Goal: Task Accomplishment & Management: Manage account settings

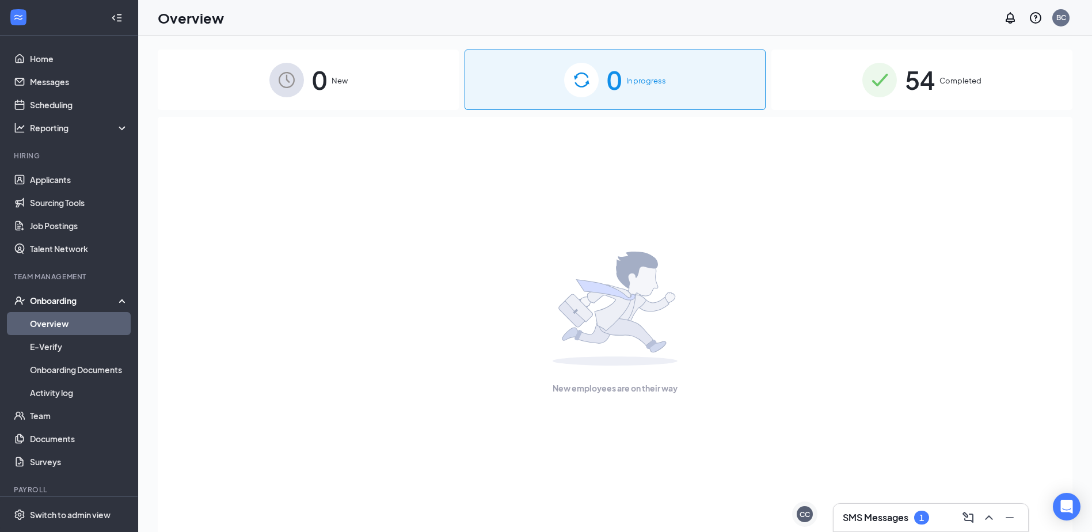
click at [867, 515] on h3 "SMS Messages" at bounding box center [876, 517] width 66 height 13
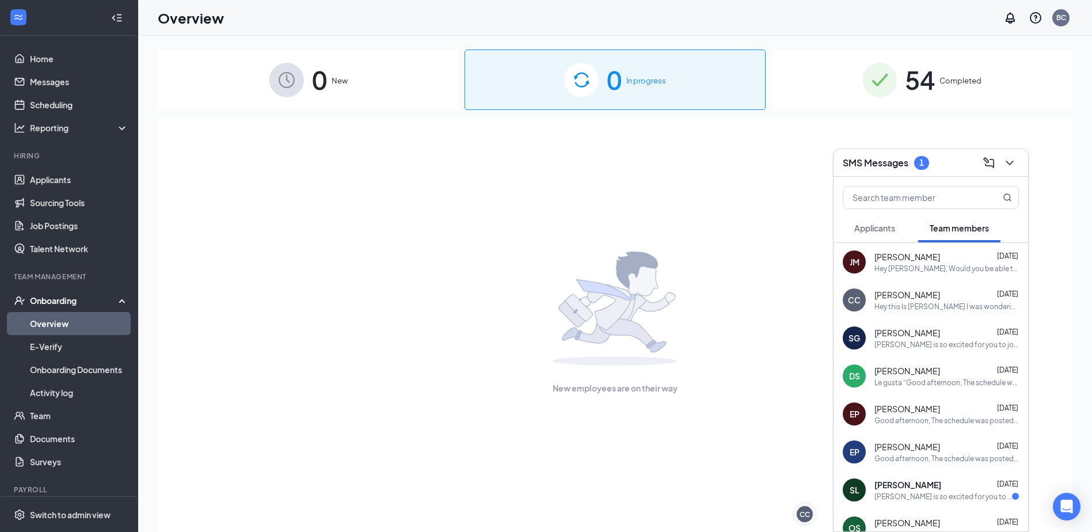
click at [885, 231] on span "Applicants" at bounding box center [874, 228] width 41 height 10
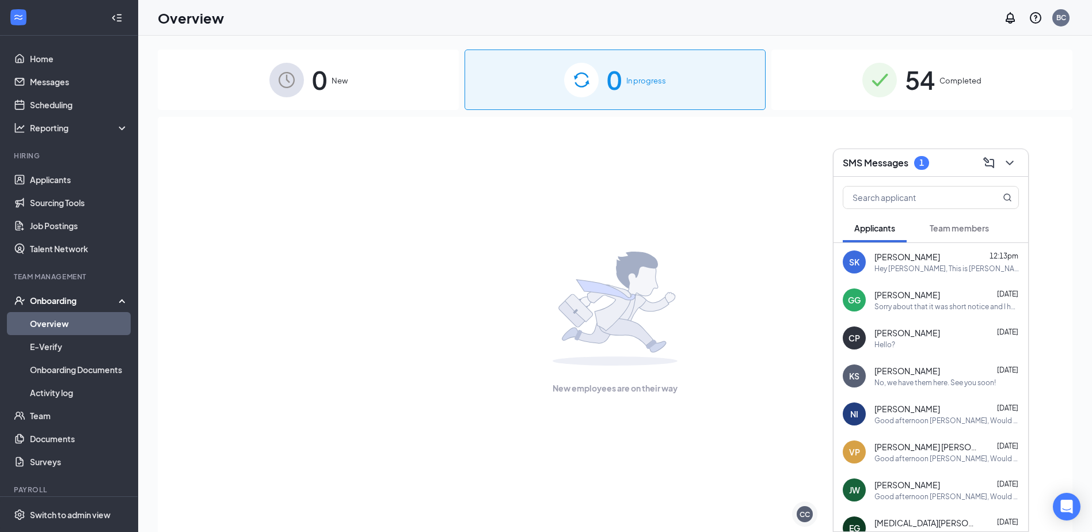
click at [960, 265] on div "Hey Shawn, This is Fernando, I was wondering if you would be interested in sett…" at bounding box center [946, 269] width 144 height 10
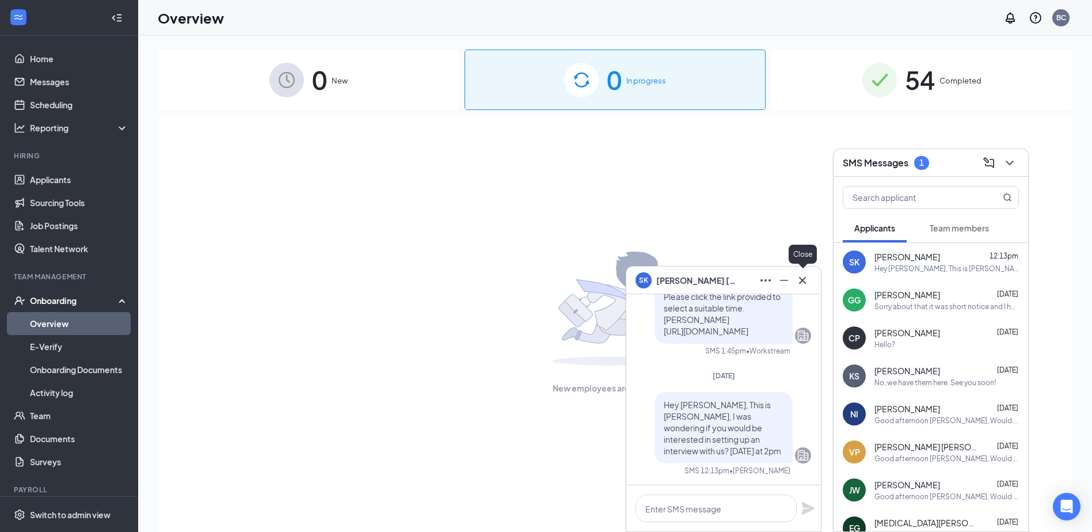
click at [808, 282] on icon "Cross" at bounding box center [803, 280] width 14 height 14
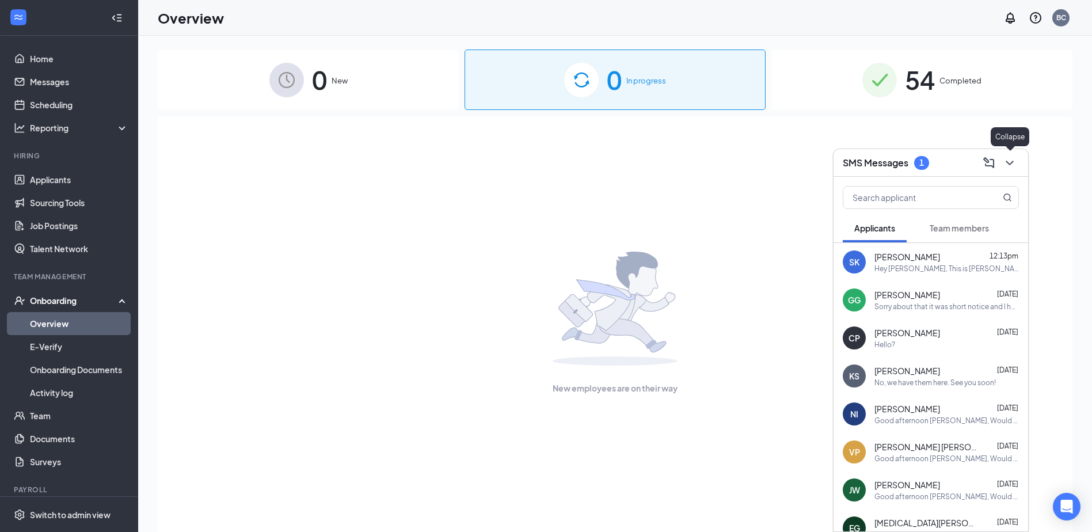
drag, startPoint x: 1009, startPoint y: 162, endPoint x: 996, endPoint y: 151, distance: 16.3
click at [1009, 163] on icon "ChevronDown" at bounding box center [1010, 163] width 14 height 14
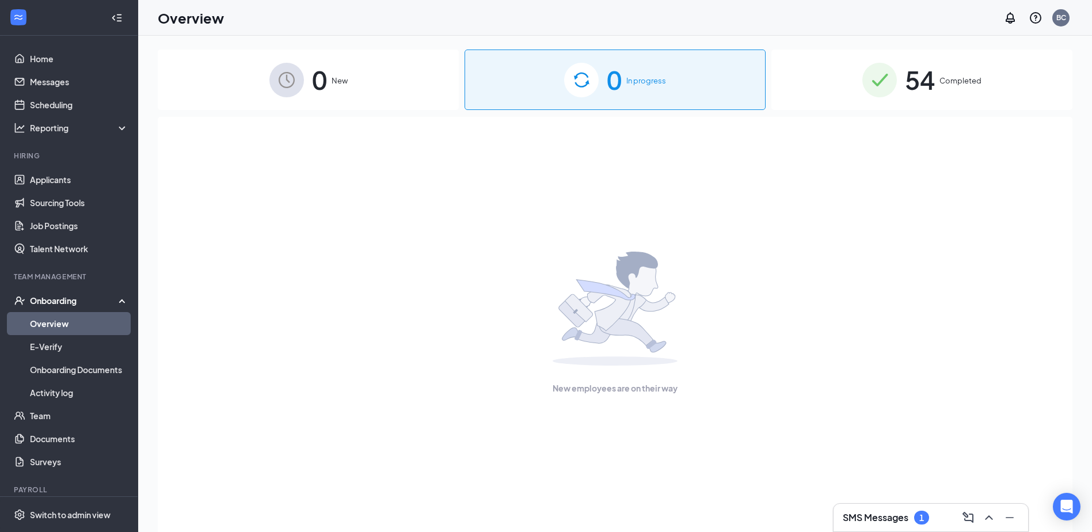
click at [943, 95] on div "54 Completed" at bounding box center [921, 80] width 301 height 60
click at [55, 180] on link "Applicants" at bounding box center [79, 179] width 98 height 23
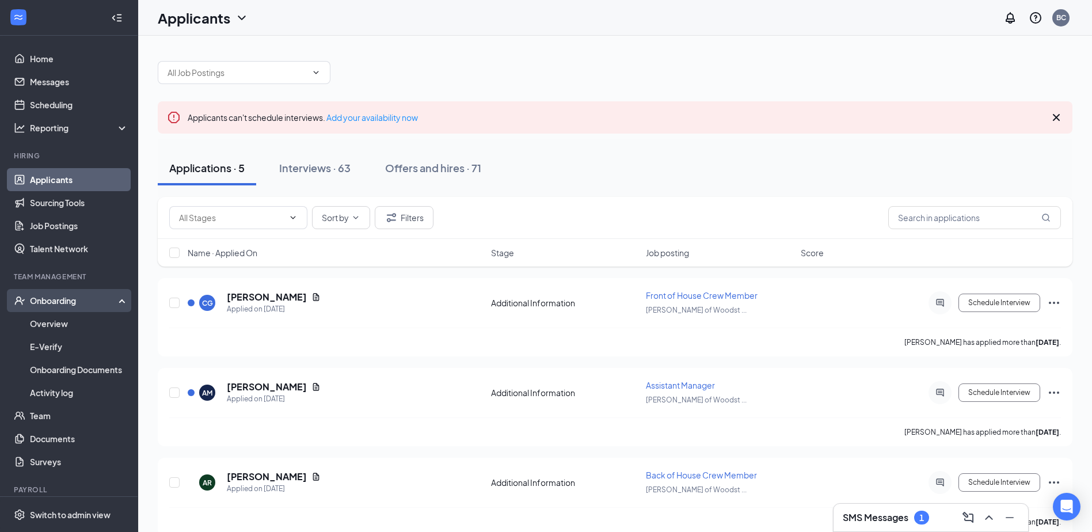
click at [71, 302] on div "Onboarding" at bounding box center [74, 301] width 89 height 12
click at [44, 303] on div "Onboarding" at bounding box center [74, 301] width 89 height 12
click at [56, 422] on link "Team" at bounding box center [79, 415] width 98 height 23
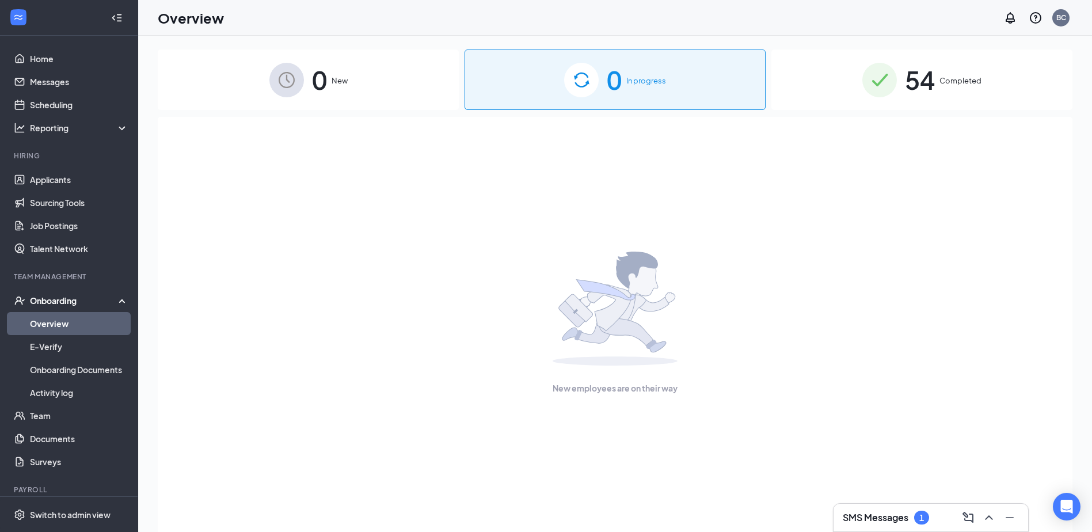
click at [72, 307] on div "Onboarding" at bounding box center [69, 300] width 138 height 23
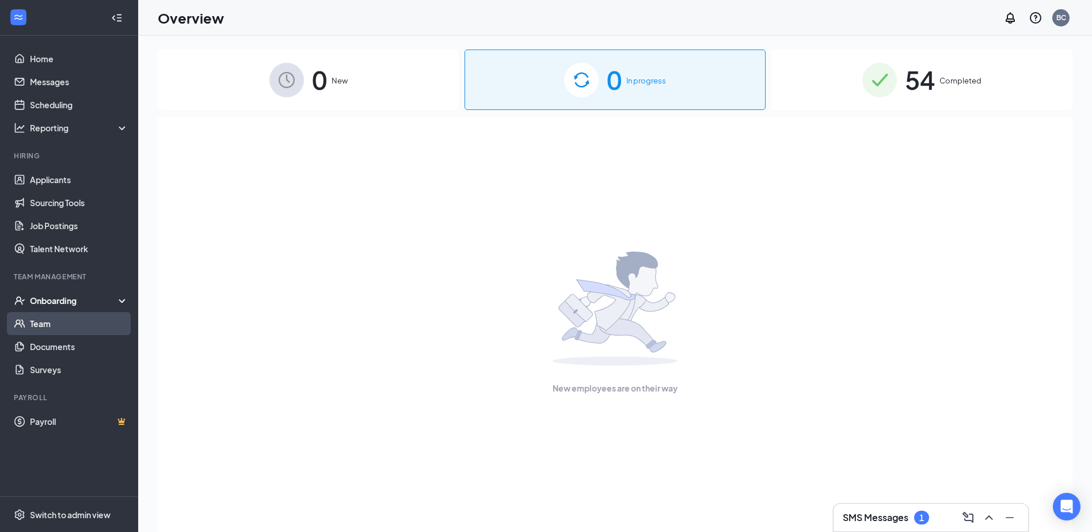
click at [56, 332] on link "Team" at bounding box center [79, 323] width 98 height 23
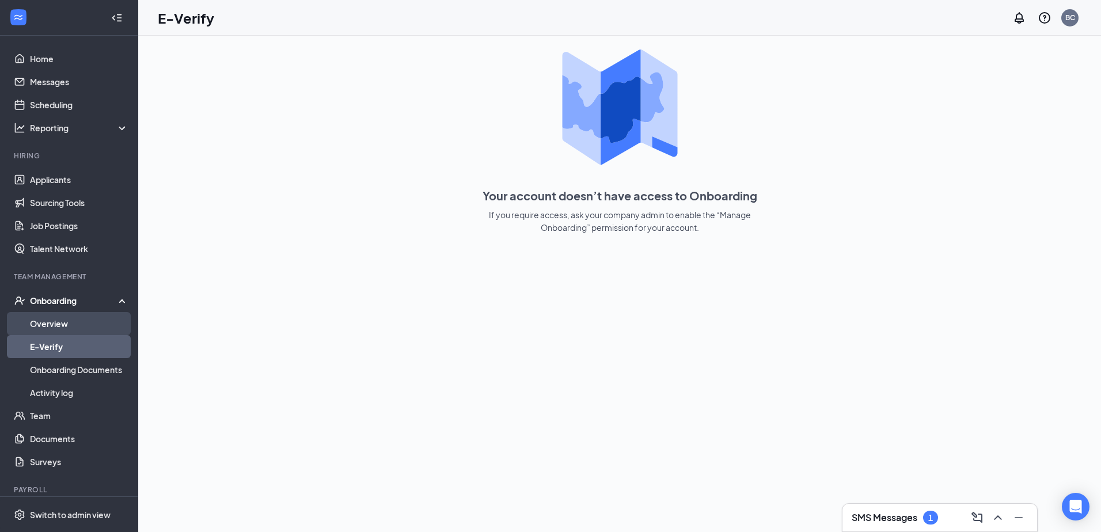
click at [55, 316] on link "Overview" at bounding box center [79, 323] width 98 height 23
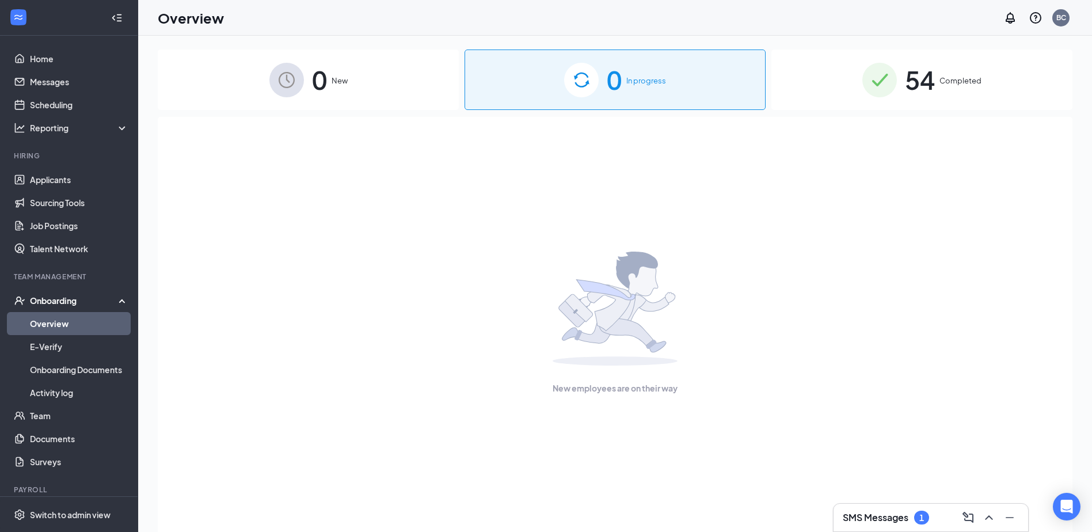
click at [861, 90] on div "54 Completed" at bounding box center [921, 80] width 301 height 60
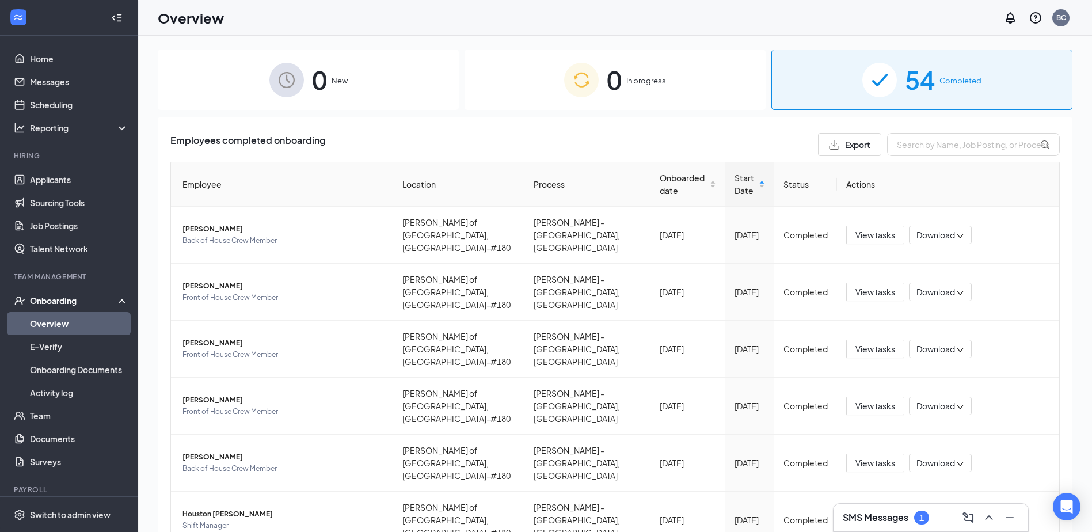
click at [945, 131] on div "Employees completed onboarding Export Employee Location Process Onboarded date …" at bounding box center [615, 481] width 915 height 728
drag, startPoint x: 938, startPoint y: 140, endPoint x: 938, endPoint y: 134, distance: 6.4
click at [937, 140] on input "text" at bounding box center [973, 144] width 173 height 23
type input "jocelyn"
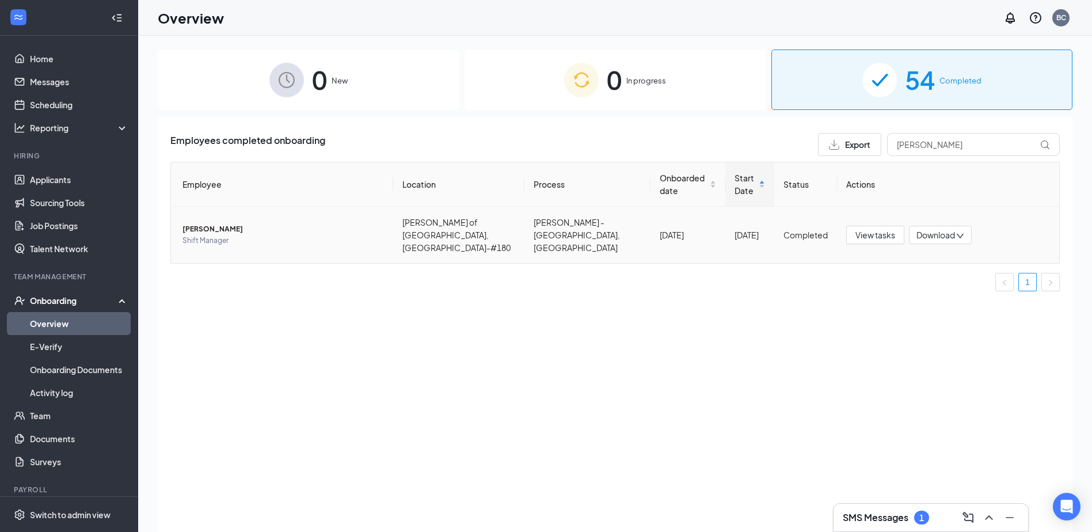
click at [205, 235] on span "Shift Manager" at bounding box center [282, 241] width 201 height 12
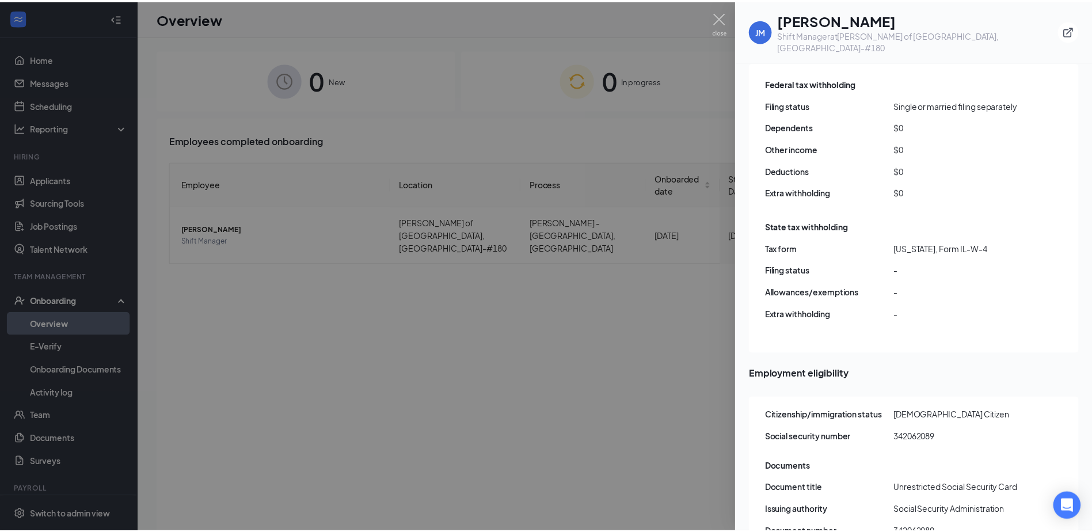
scroll to position [1094, 0]
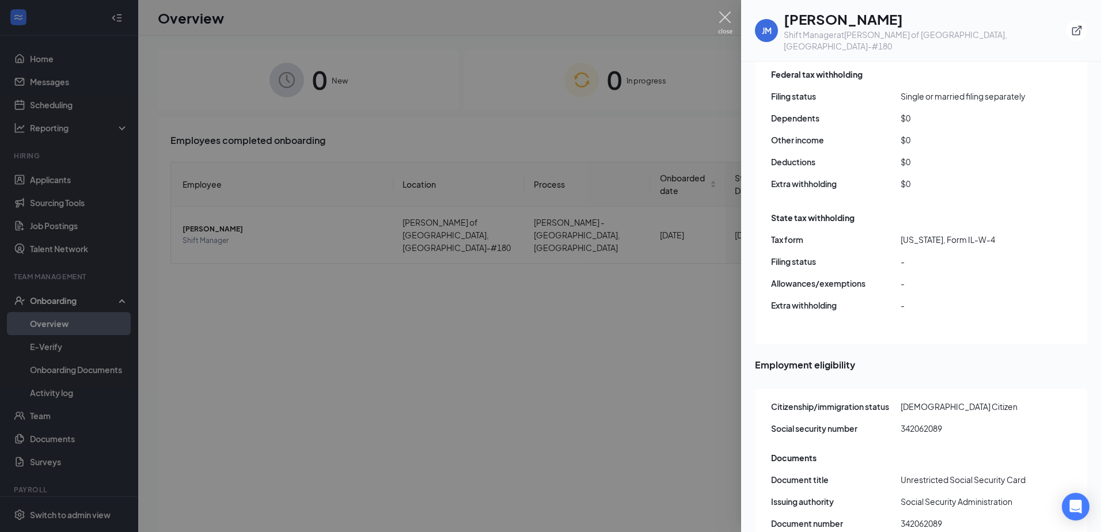
click at [718, 16] on img at bounding box center [725, 23] width 14 height 22
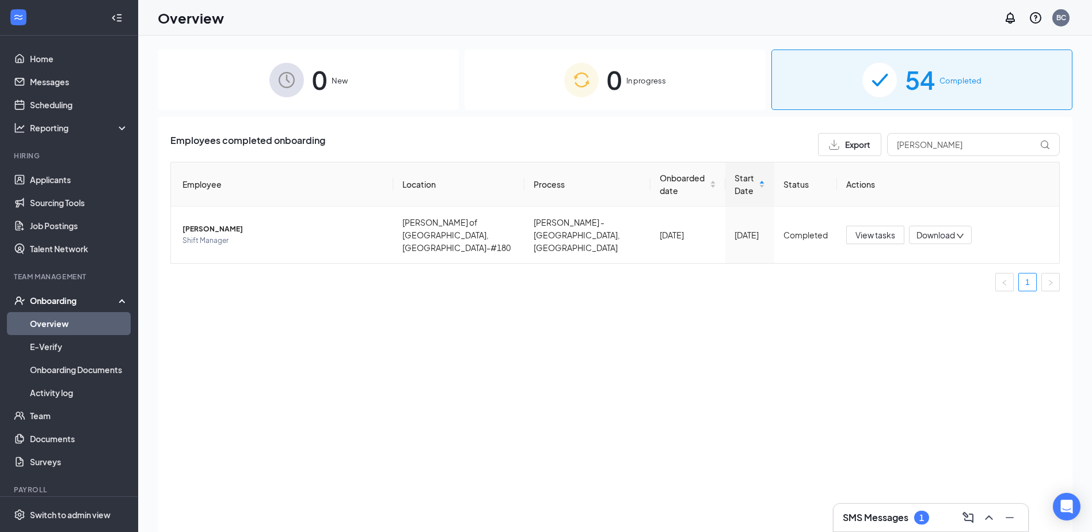
click at [884, 515] on h3 "SMS Messages" at bounding box center [876, 517] width 66 height 13
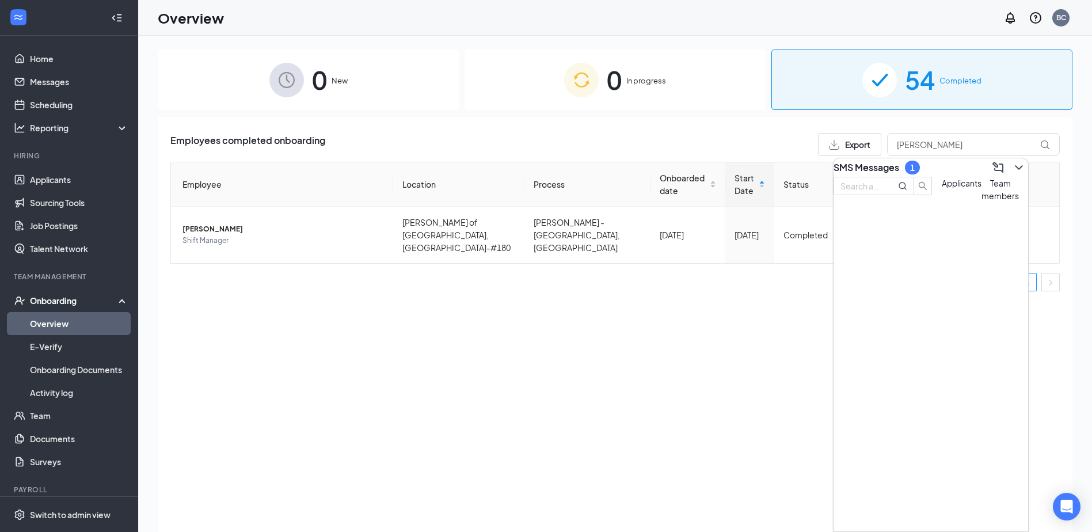
click at [981, 202] on button "Team members" at bounding box center [999, 189] width 37 height 25
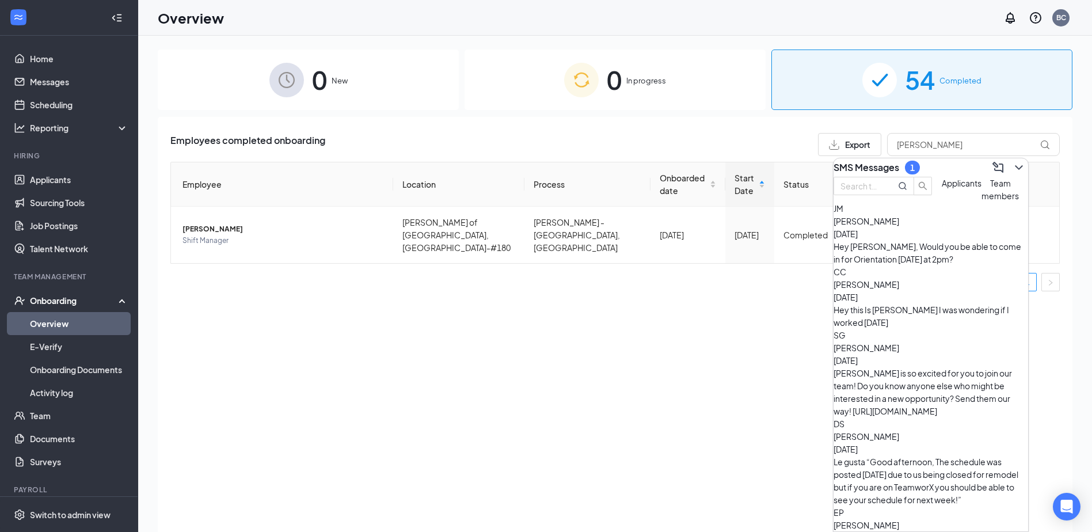
click at [929, 265] on div "JM Jocelyn Morales Oct 5 Hey Jocelyn, Would you be able to come in for Orientat…" at bounding box center [931, 233] width 195 height 63
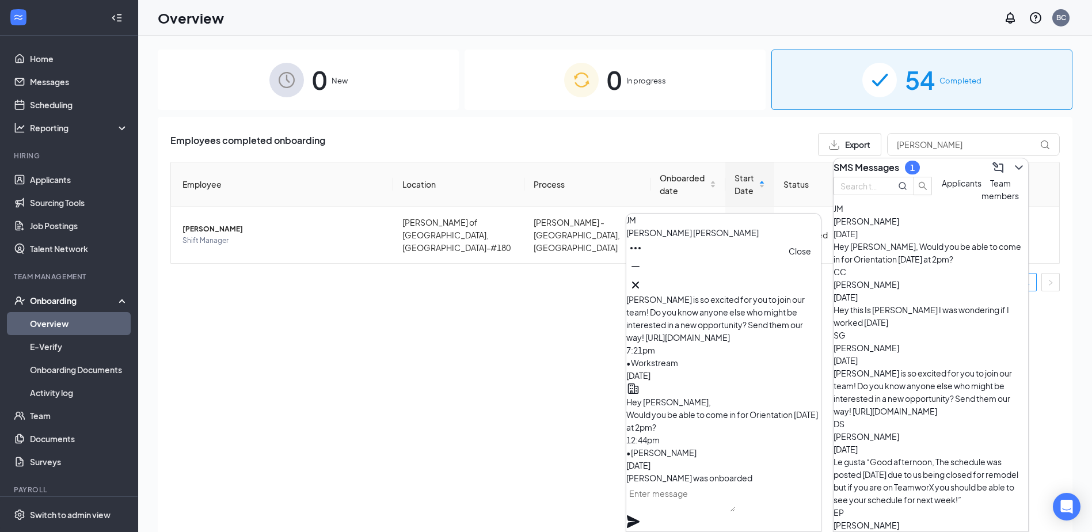
click at [642, 279] on icon "Cross" at bounding box center [636, 285] width 14 height 14
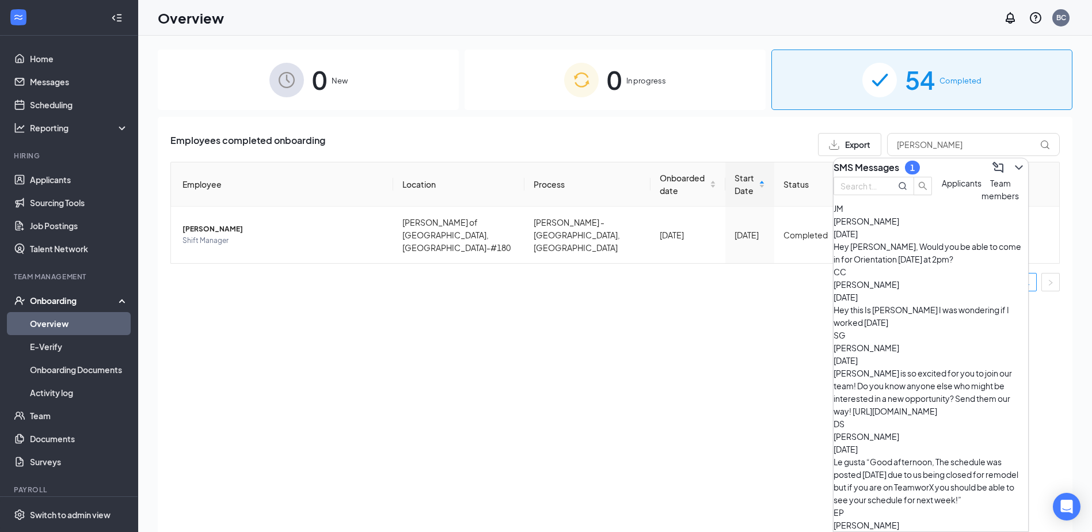
click at [605, 298] on div "Employees completed onboarding Export jocelyn Employee Location Process Onboard…" at bounding box center [615, 339] width 915 height 444
click at [226, 235] on span "Shift Manager" at bounding box center [282, 241] width 201 height 12
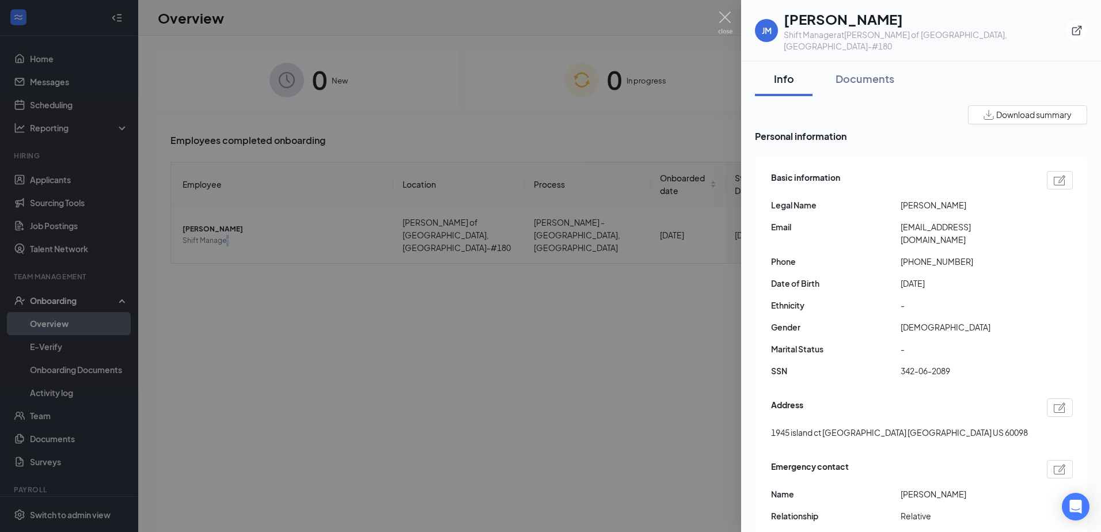
scroll to position [58, 0]
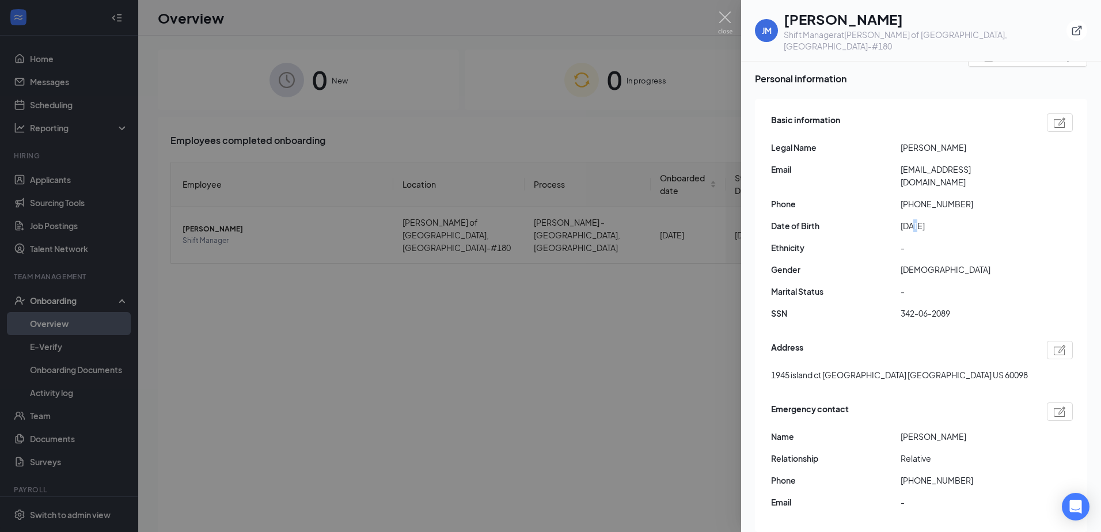
click at [915, 219] on span "[DATE]" at bounding box center [965, 225] width 130 height 13
click at [939, 241] on span "-" at bounding box center [965, 247] width 130 height 13
drag, startPoint x: 907, startPoint y: 366, endPoint x: 739, endPoint y: 357, distance: 168.3
click at [756, 362] on div "Basic information Legal Name Jocelyn Morales Email k2r9ckcssy@privaterelay.appl…" at bounding box center [921, 315] width 332 height 433
click at [737, 356] on div at bounding box center [550, 266] width 1101 height 532
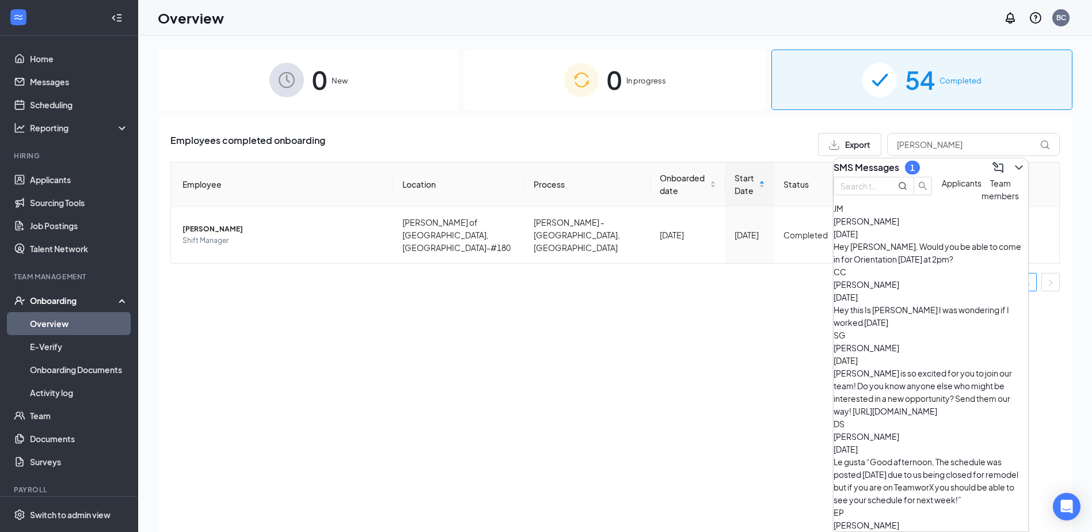
click at [953, 265] on div "Hey Jocelyn, Would you be able to come in for Orientation tomorrow at 2pm?" at bounding box center [931, 252] width 195 height 25
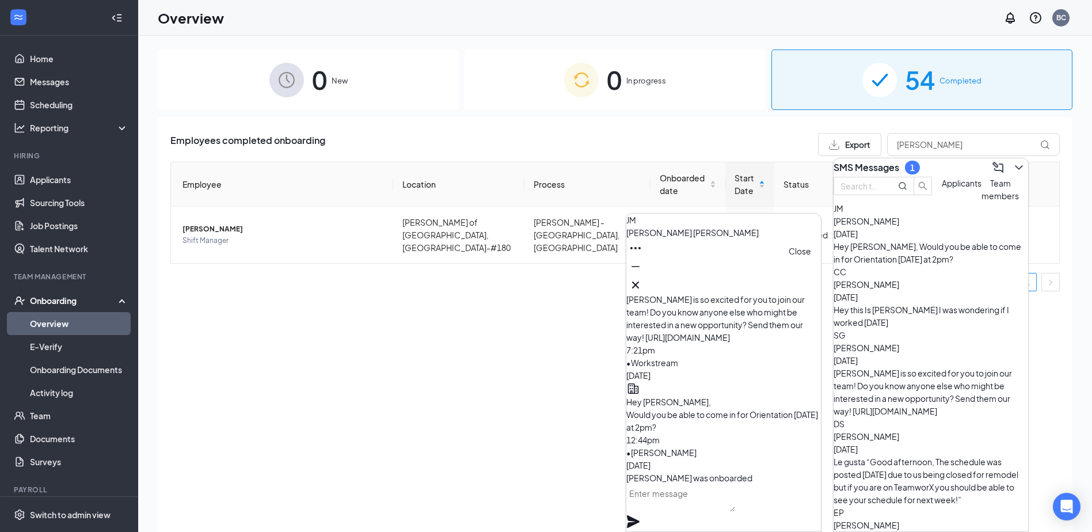
click at [642, 283] on icon "Cross" at bounding box center [636, 285] width 14 height 14
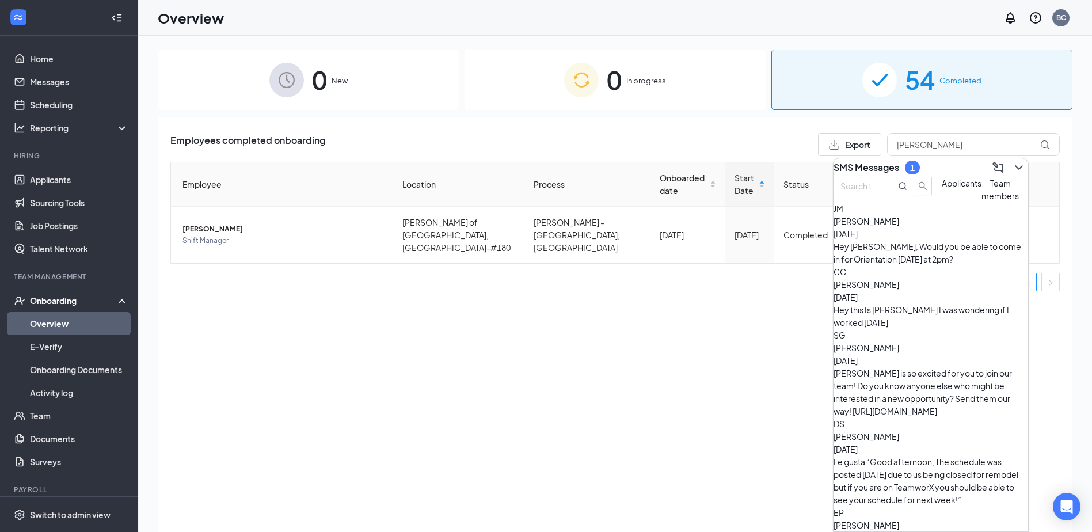
click at [850, 215] on div "JM" at bounding box center [931, 208] width 195 height 13
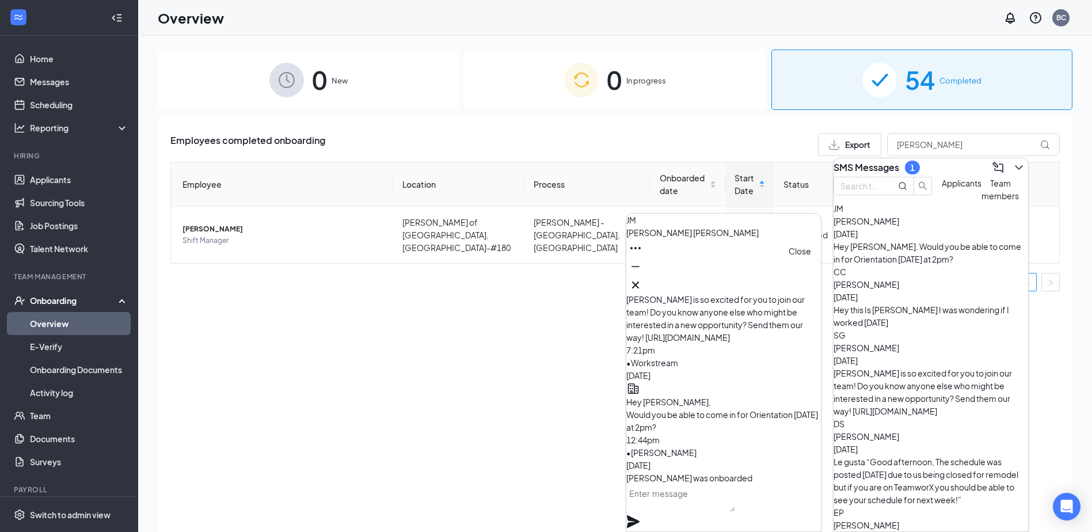
click at [642, 278] on icon "Cross" at bounding box center [636, 285] width 14 height 14
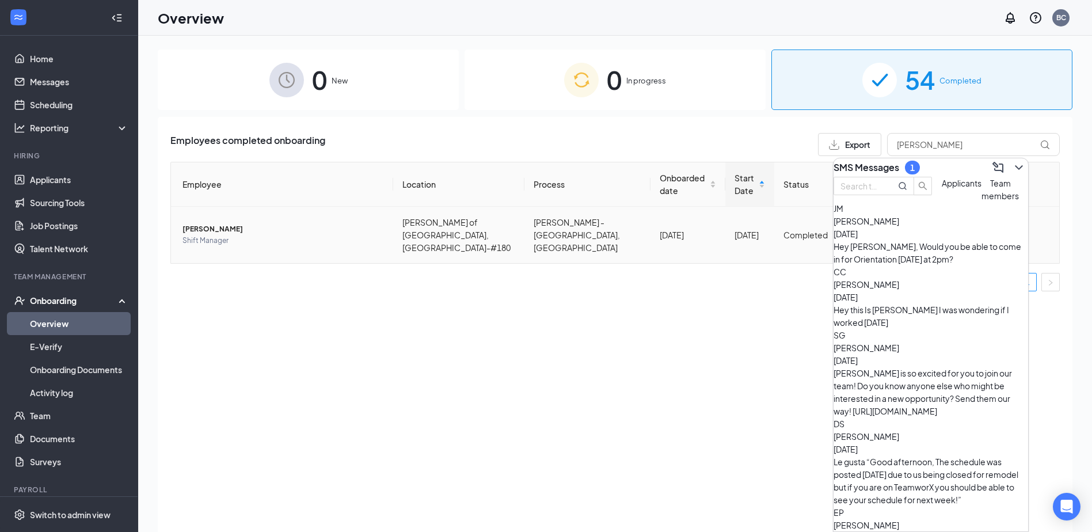
click at [226, 223] on span "[PERSON_NAME]" at bounding box center [282, 229] width 201 height 12
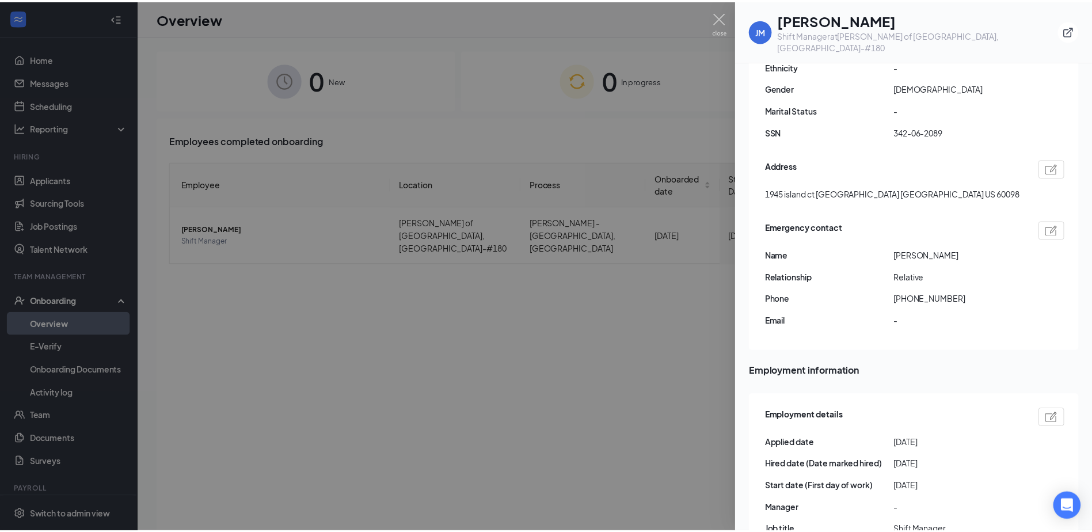
scroll to position [115, 0]
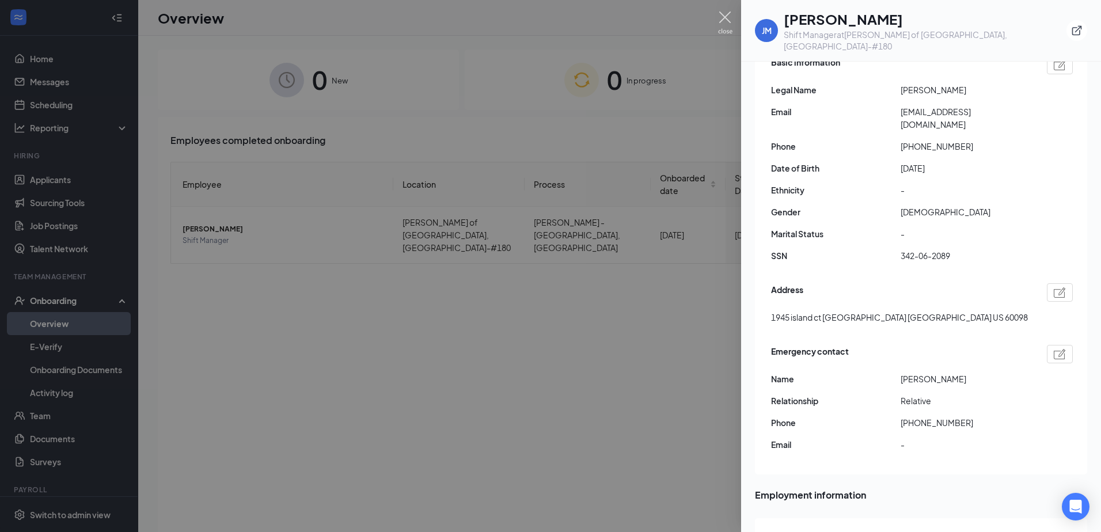
click at [722, 18] on img at bounding box center [725, 23] width 14 height 22
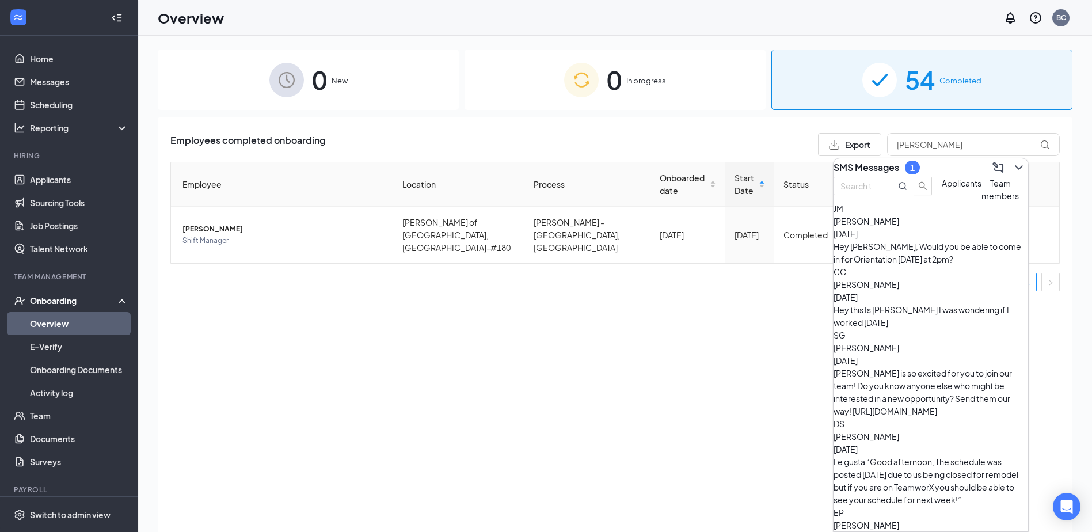
click at [1012, 161] on icon "ChevronDown" at bounding box center [1019, 168] width 14 height 14
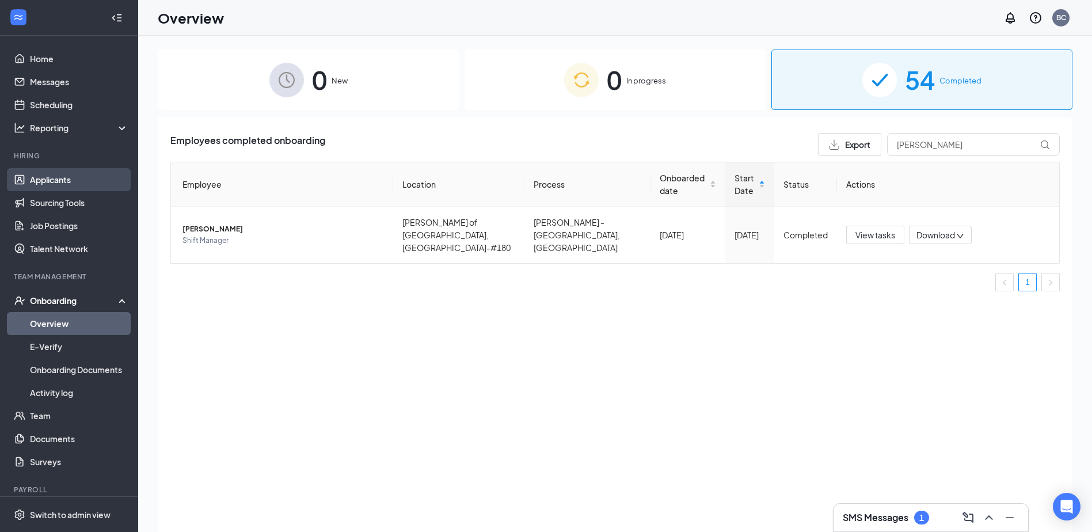
click at [64, 178] on link "Applicants" at bounding box center [79, 179] width 98 height 23
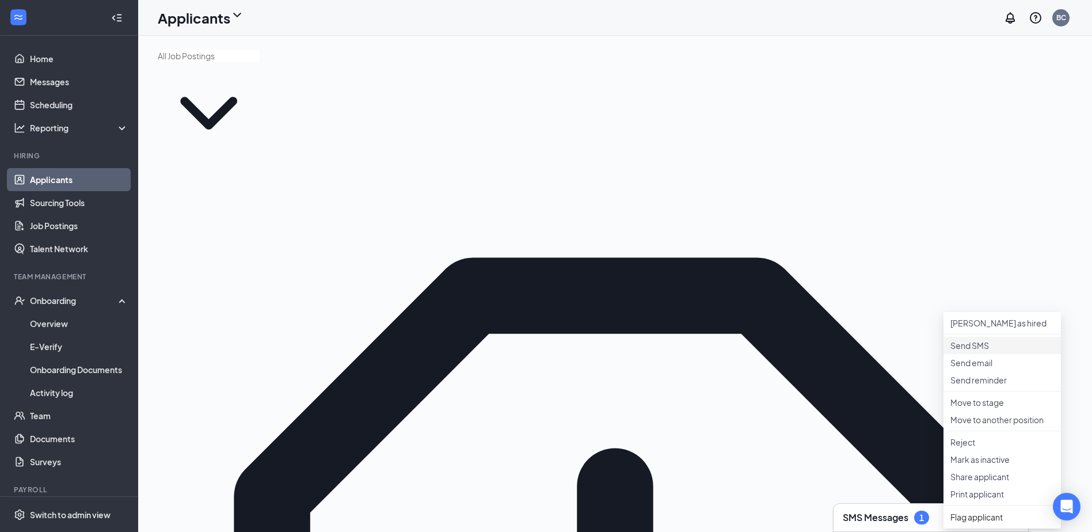
scroll to position [115, 0]
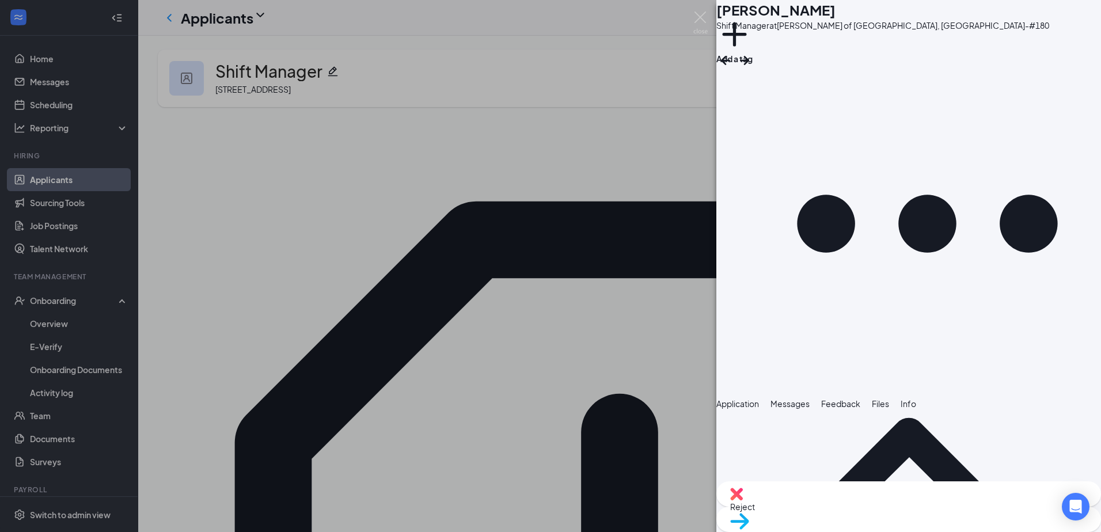
scroll to position [165, 0]
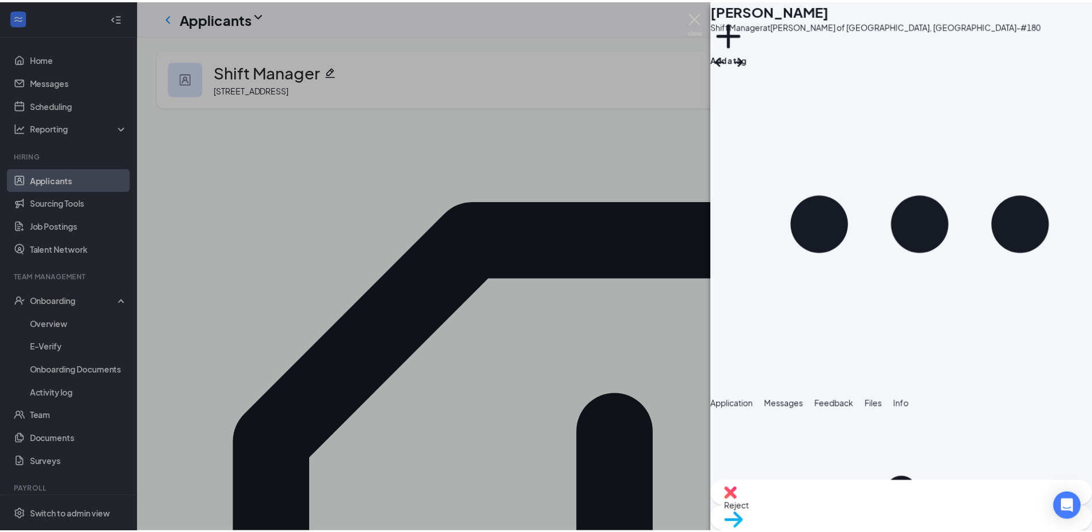
scroll to position [0, 0]
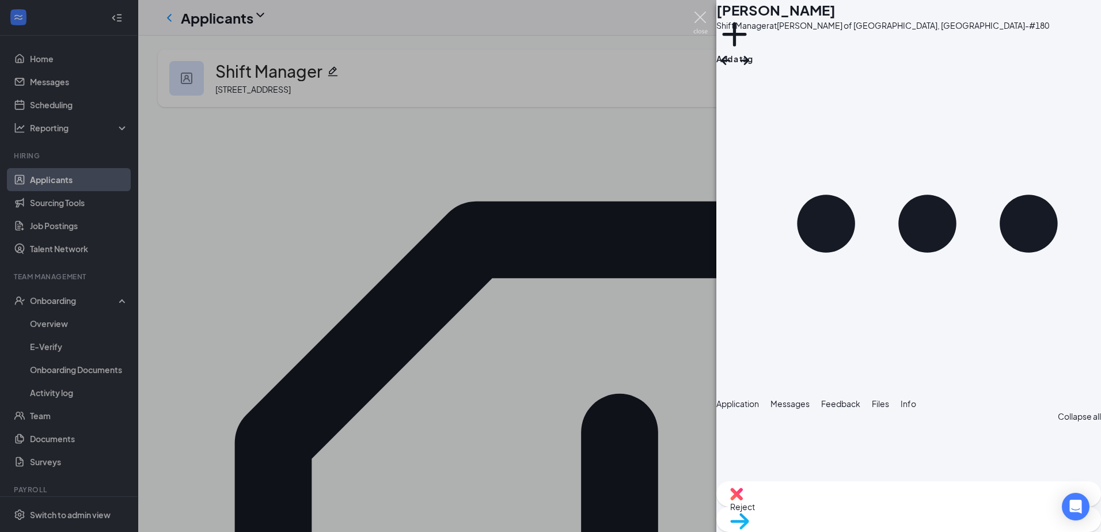
click at [698, 18] on img at bounding box center [700, 23] width 14 height 22
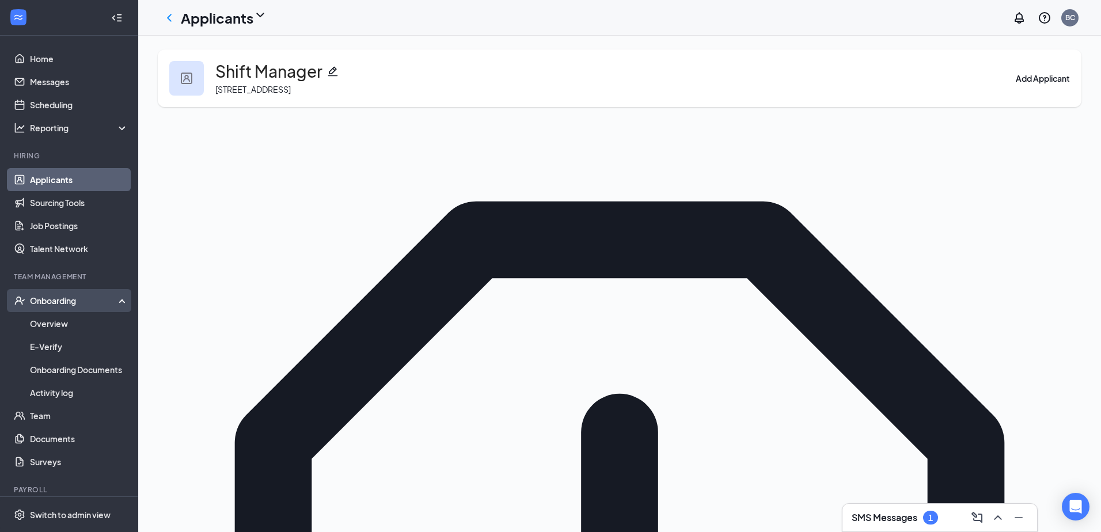
click at [59, 311] on div "Onboarding" at bounding box center [69, 300] width 138 height 23
click at [62, 307] on div "Onboarding" at bounding box center [69, 300] width 138 height 23
click at [48, 328] on link "Overview" at bounding box center [79, 323] width 98 height 23
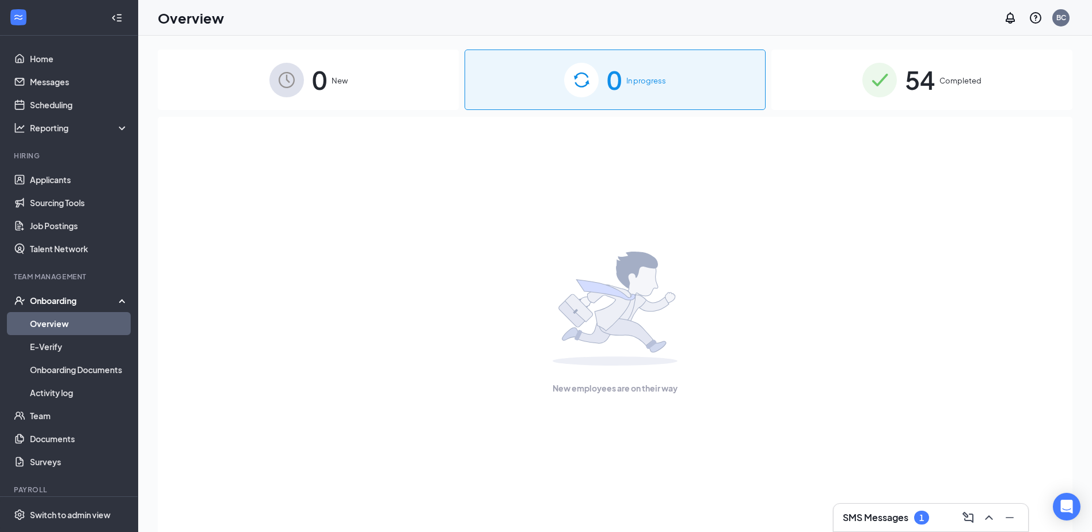
click at [912, 115] on div "0 New 0 In progress 54 Completed New employees are on their way" at bounding box center [615, 310] width 915 height 520
click at [921, 98] on span "54" at bounding box center [920, 80] width 30 height 40
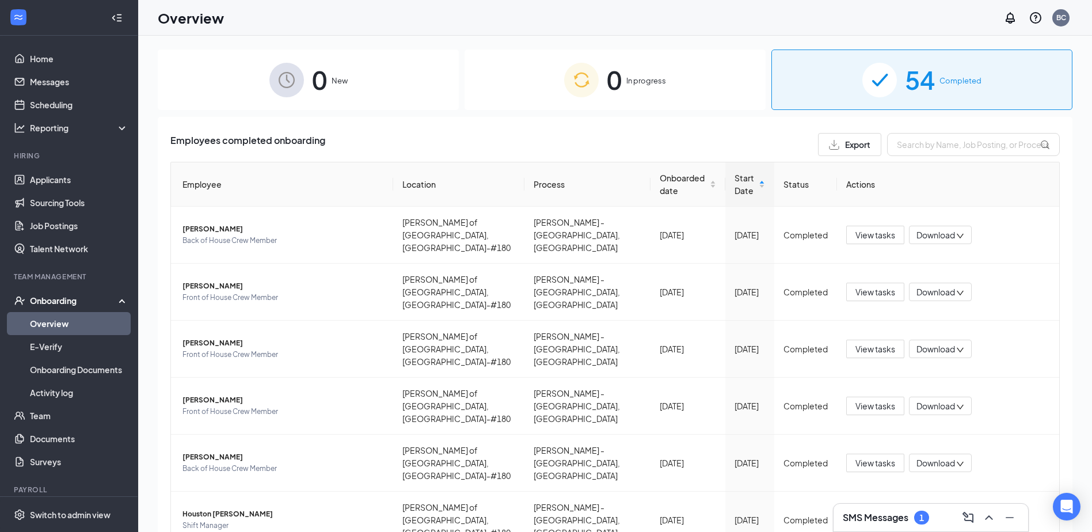
click at [68, 305] on div "Onboarding" at bounding box center [74, 301] width 89 height 12
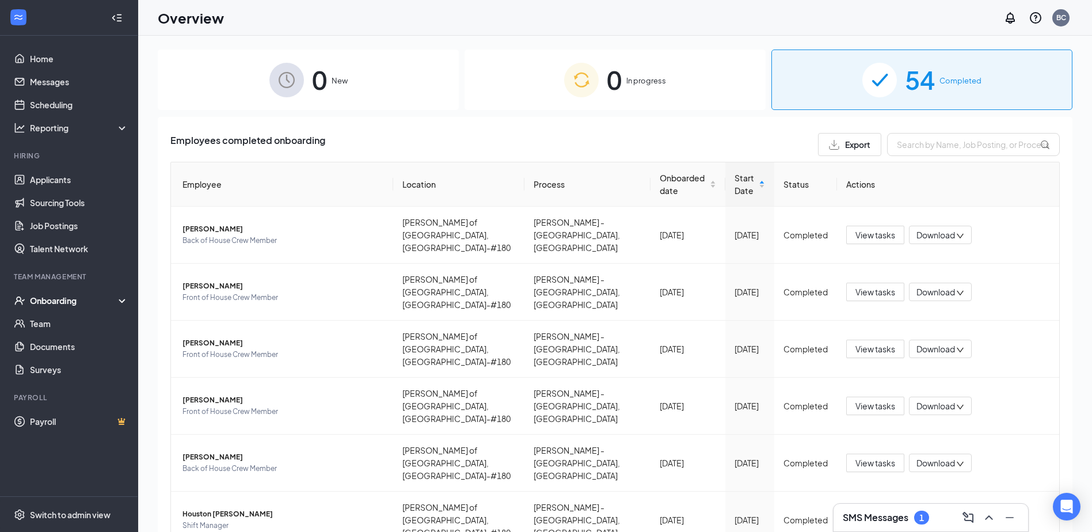
click at [49, 301] on div "Onboarding" at bounding box center [74, 301] width 89 height 12
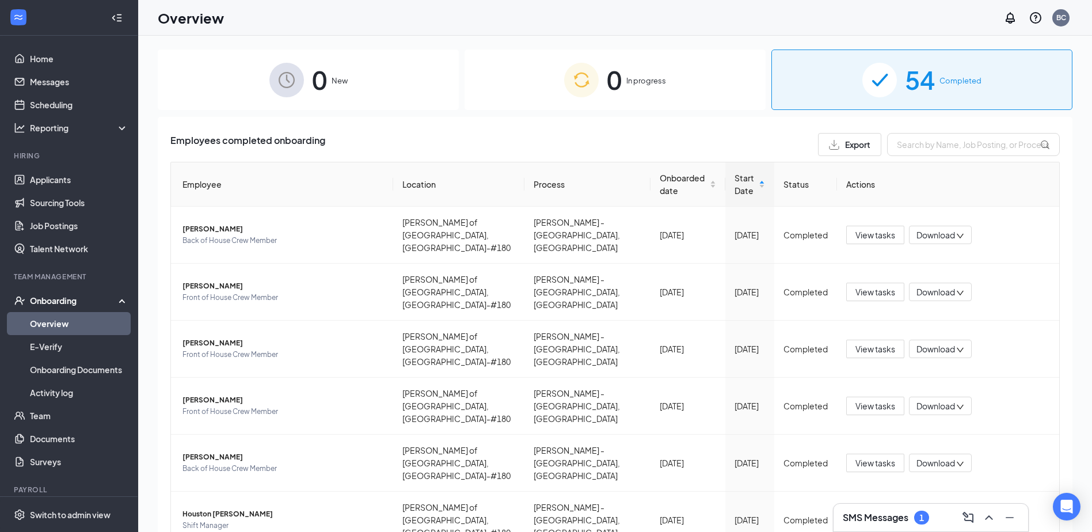
click at [48, 319] on link "Overview" at bounding box center [79, 323] width 98 height 23
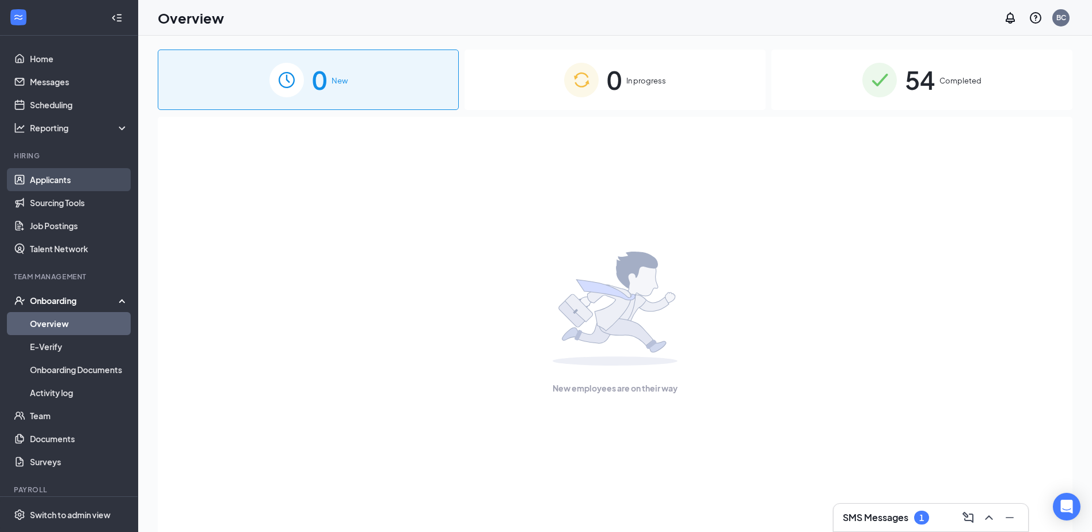
click at [48, 182] on link "Applicants" at bounding box center [79, 179] width 98 height 23
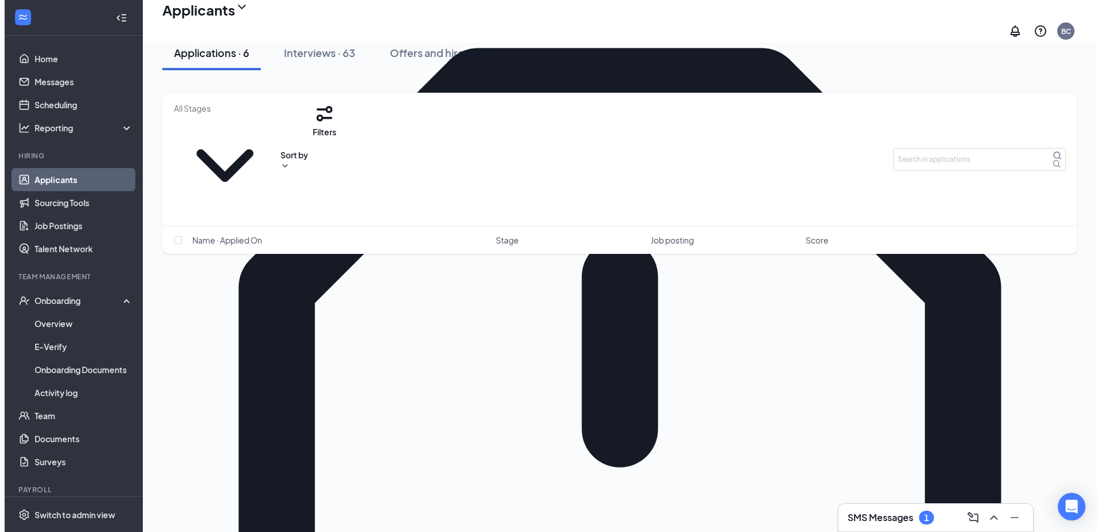
scroll to position [57, 0]
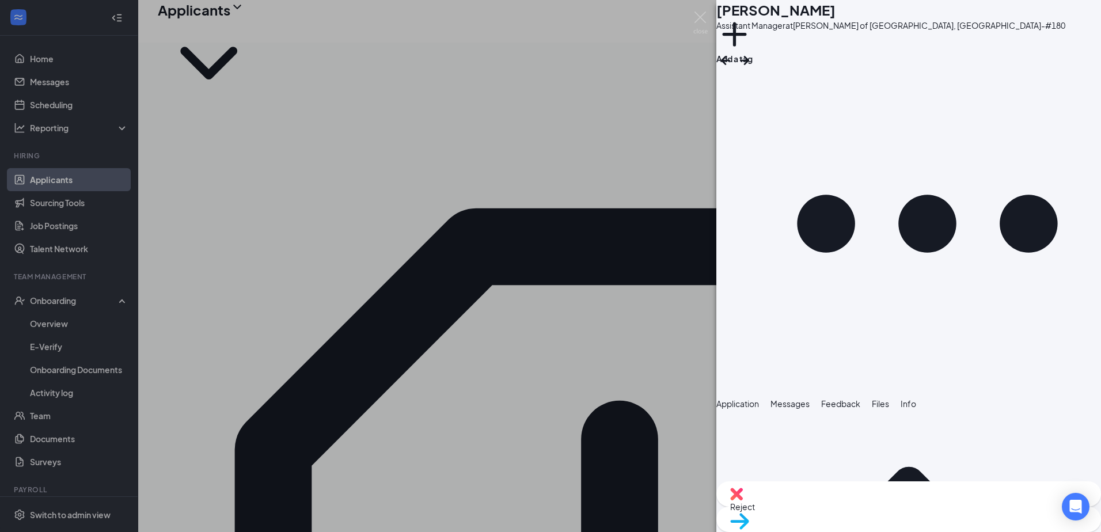
scroll to position [92, 0]
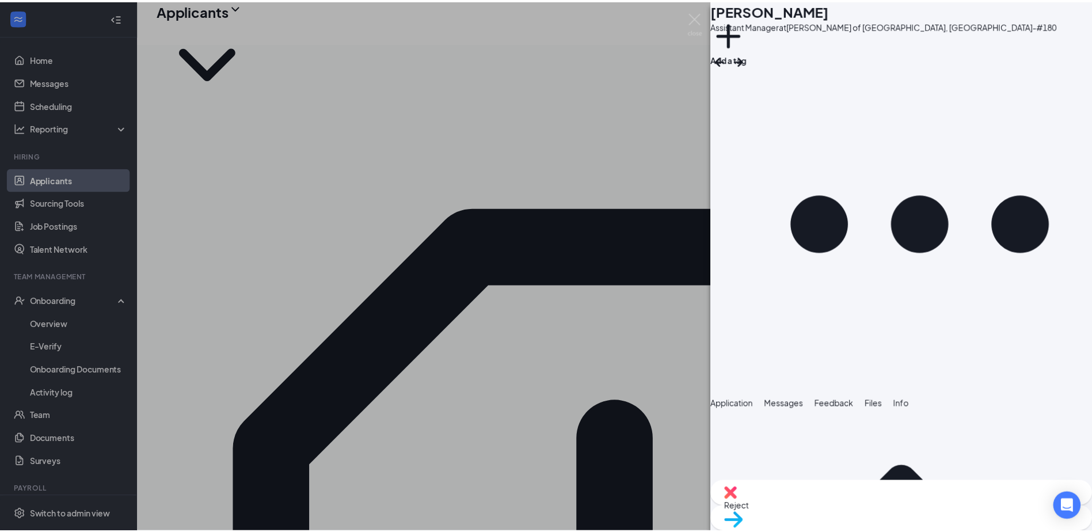
scroll to position [88, 0]
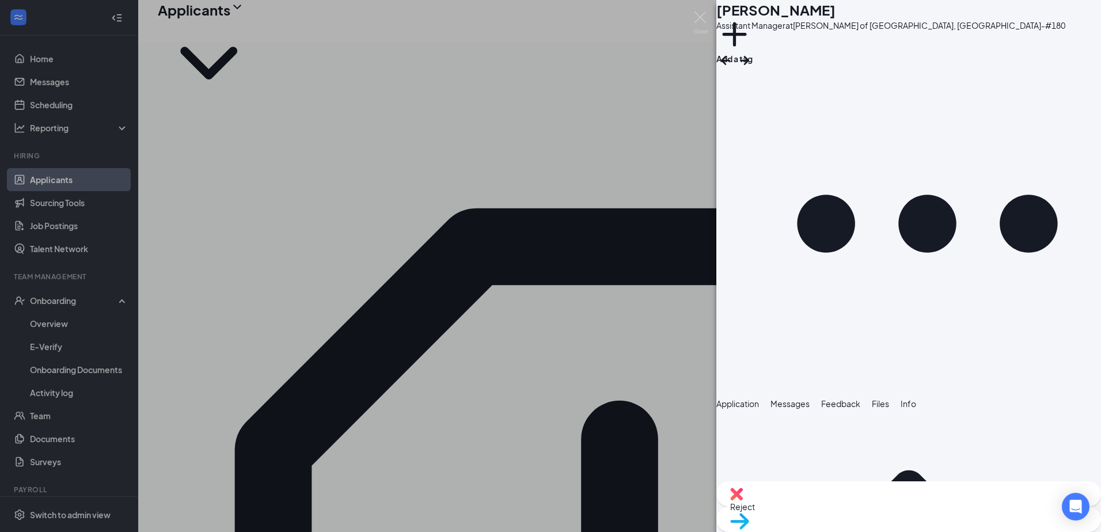
drag, startPoint x: 683, startPoint y: 18, endPoint x: 707, endPoint y: 21, distance: 24.3
click at [685, 20] on div "AM Andrew Malawski Assistant Manager at Culver's of Woodstock, IL-#180 Add a ta…" at bounding box center [550, 266] width 1101 height 532
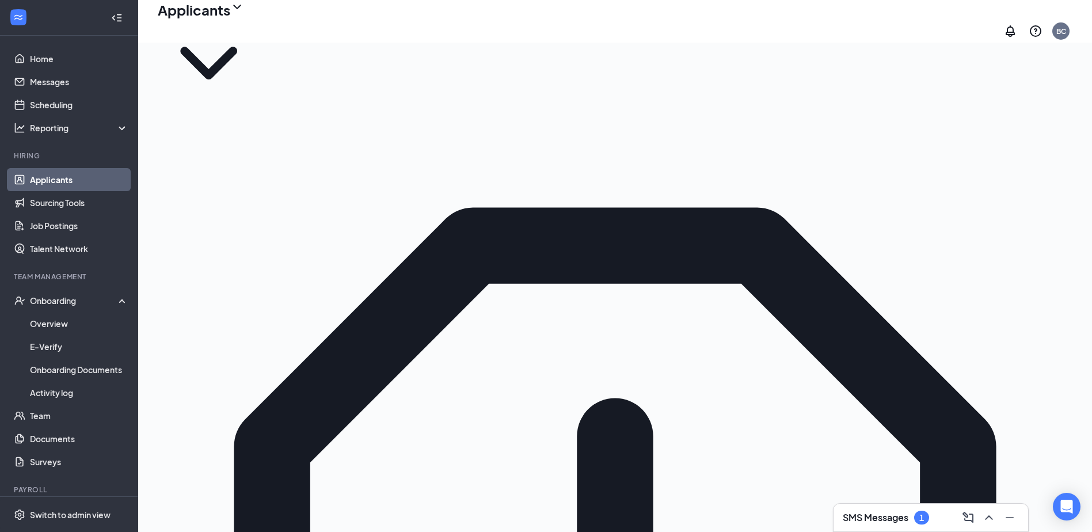
click at [707, 21] on div "Applicants BC" at bounding box center [615, 21] width 954 height 43
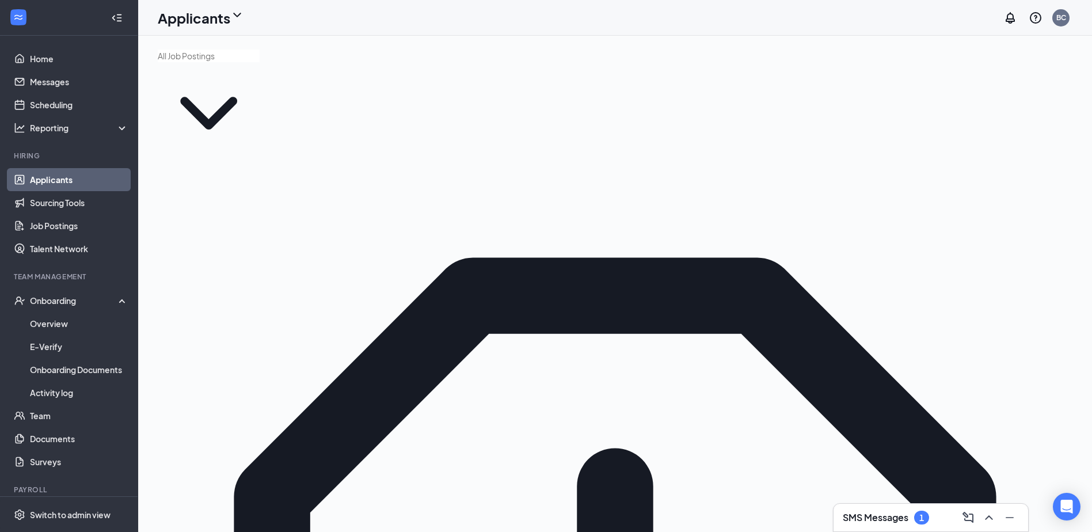
drag, startPoint x: 407, startPoint y: 170, endPoint x: 378, endPoint y: 170, distance: 28.8
click at [77, 229] on link "Job Postings" at bounding box center [79, 225] width 98 height 23
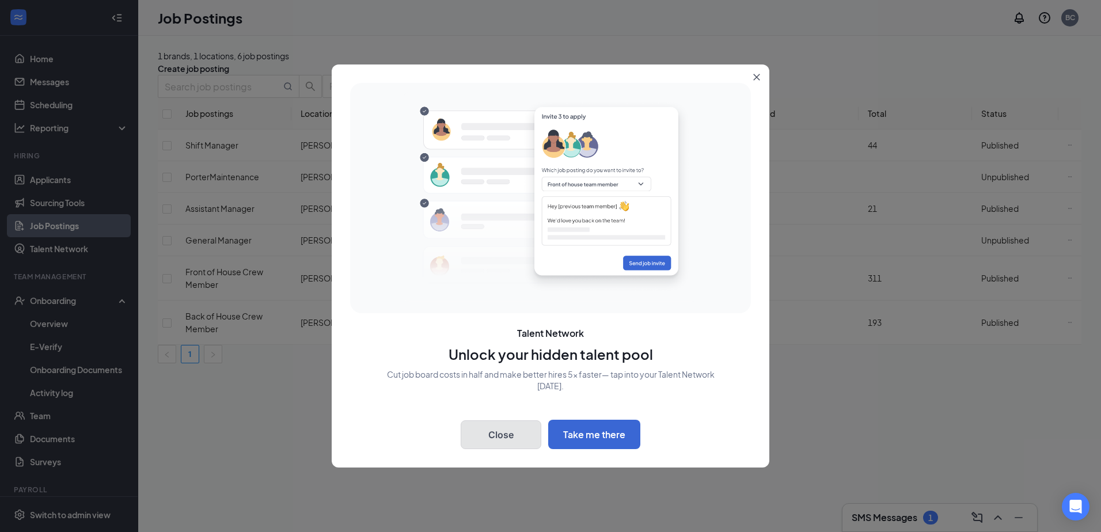
click at [503, 436] on button "Close" at bounding box center [501, 434] width 81 height 29
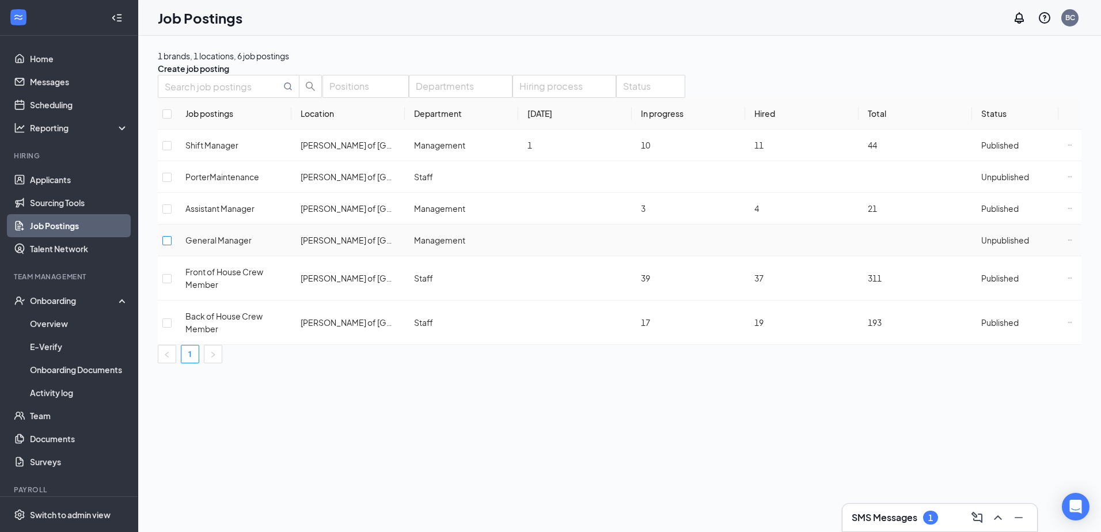
click at [172, 245] on input "checkbox" at bounding box center [166, 240] width 9 height 9
checkbox input "true"
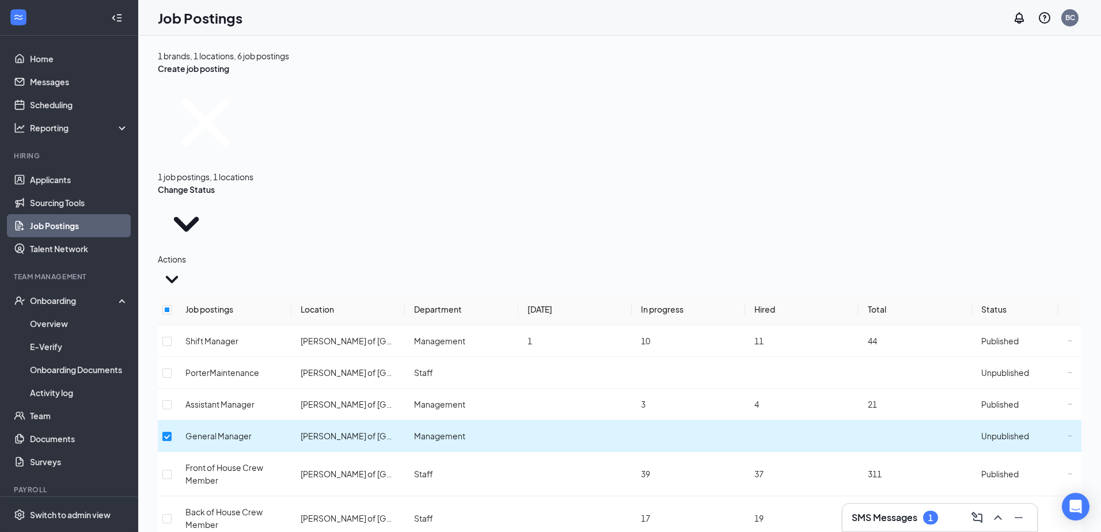
click at [446, 431] on span "Management" at bounding box center [439, 436] width 51 height 10
click at [225, 431] on span "General Manager" at bounding box center [218, 436] width 66 height 10
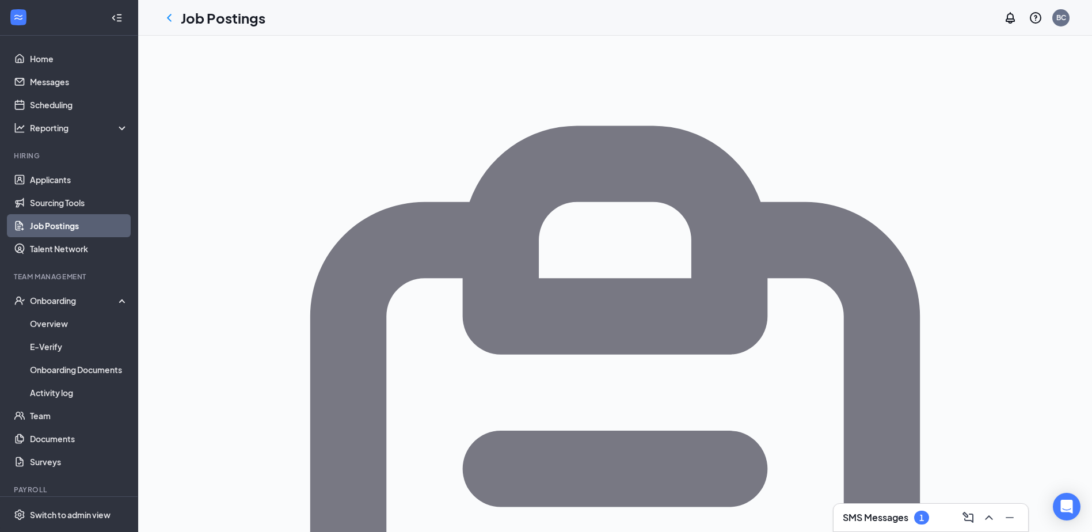
drag, startPoint x: 169, startPoint y: 21, endPoint x: 177, endPoint y: 22, distance: 7.5
click at [168, 22] on icon "ChevronLeft" at bounding box center [169, 18] width 14 height 14
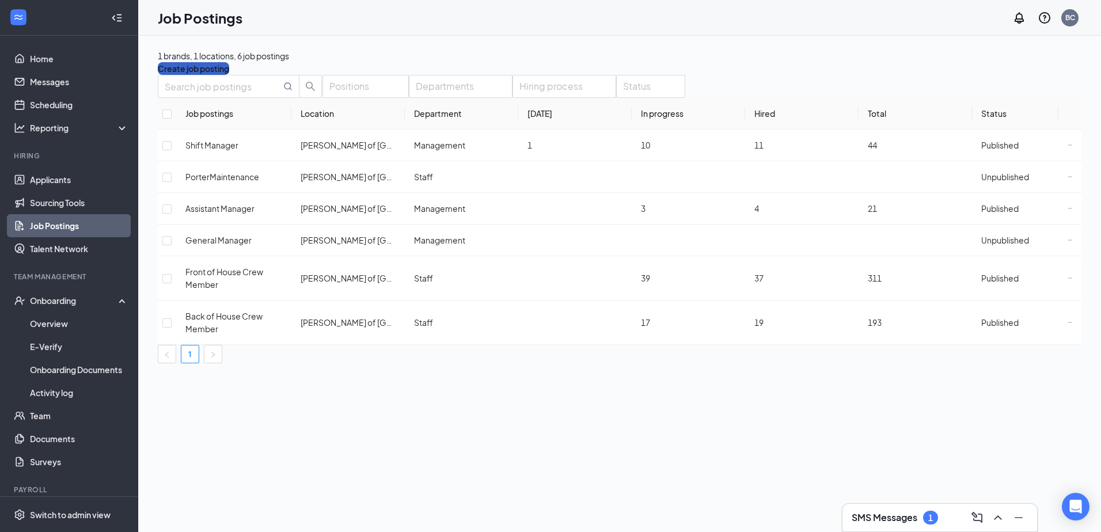
click at [229, 62] on button "Create job posting" at bounding box center [193, 68] width 71 height 13
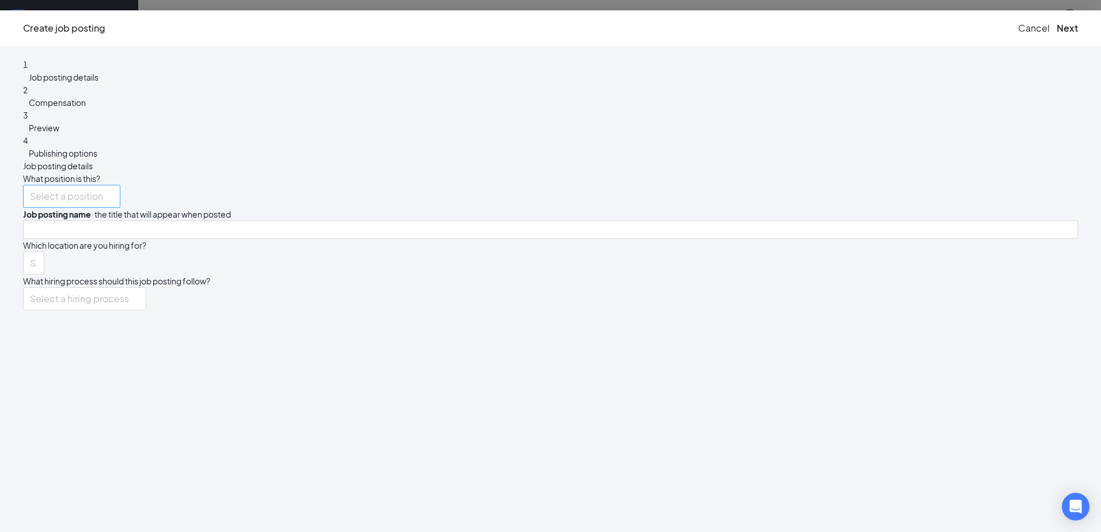
click at [105, 185] on input "search" at bounding box center [67, 196] width 75 height 22
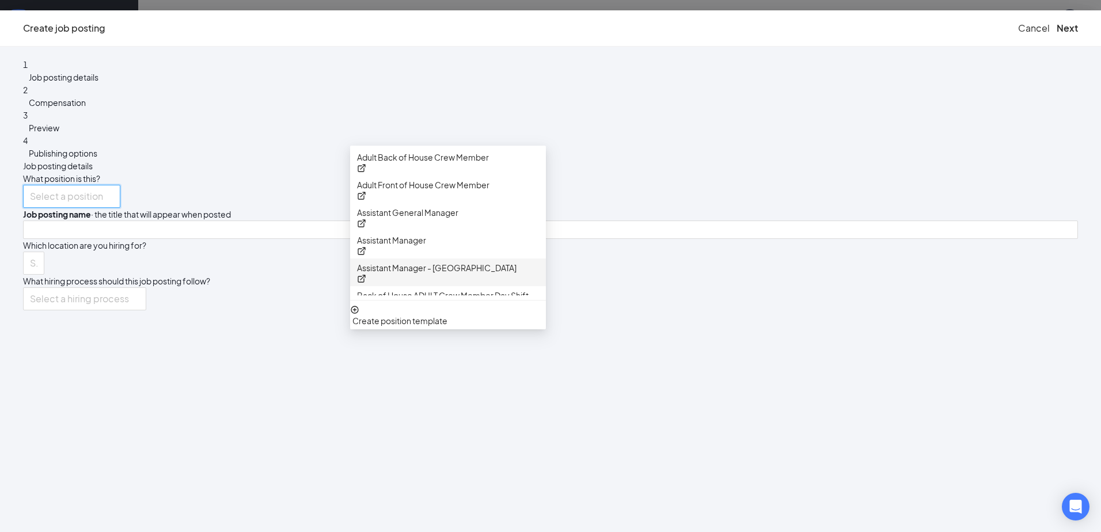
click at [523, 299] on div "Back of House ADULT Crew Member Day Shift" at bounding box center [448, 300] width 196 height 28
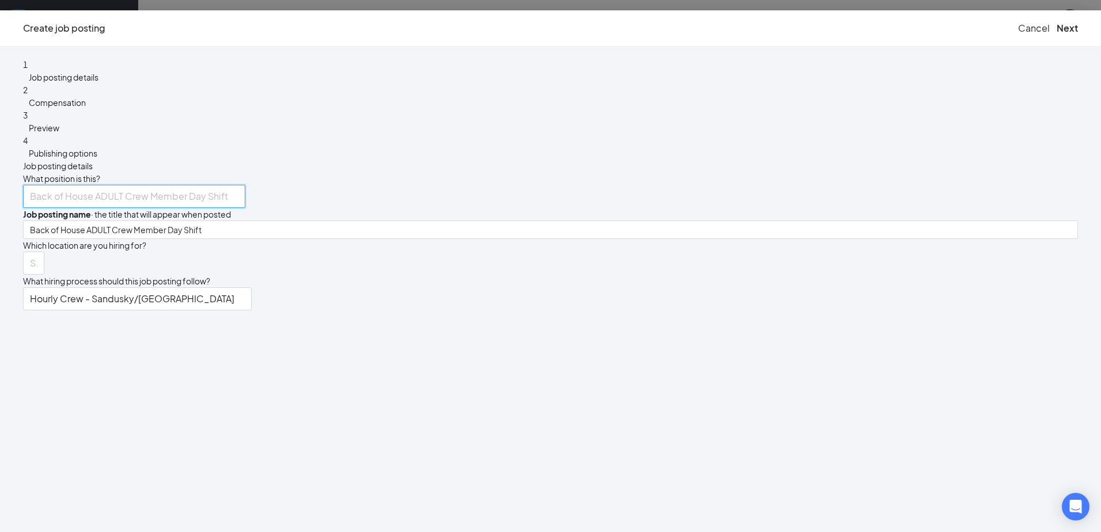
scroll to position [7, 0]
click at [228, 185] on p "Back of House ADULT Crew Member Day Shift" at bounding box center [129, 196] width 198 height 22
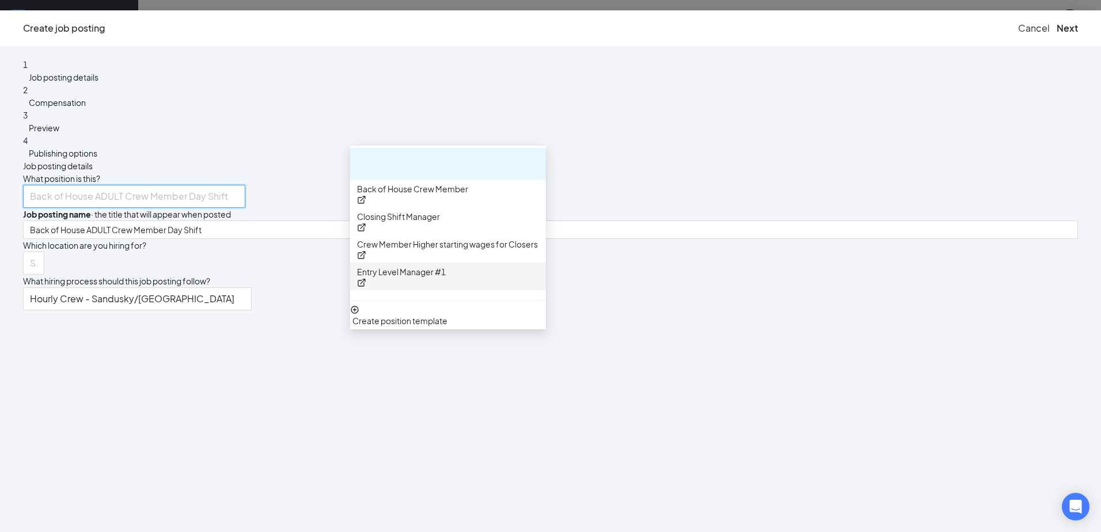
scroll to position [352, 0]
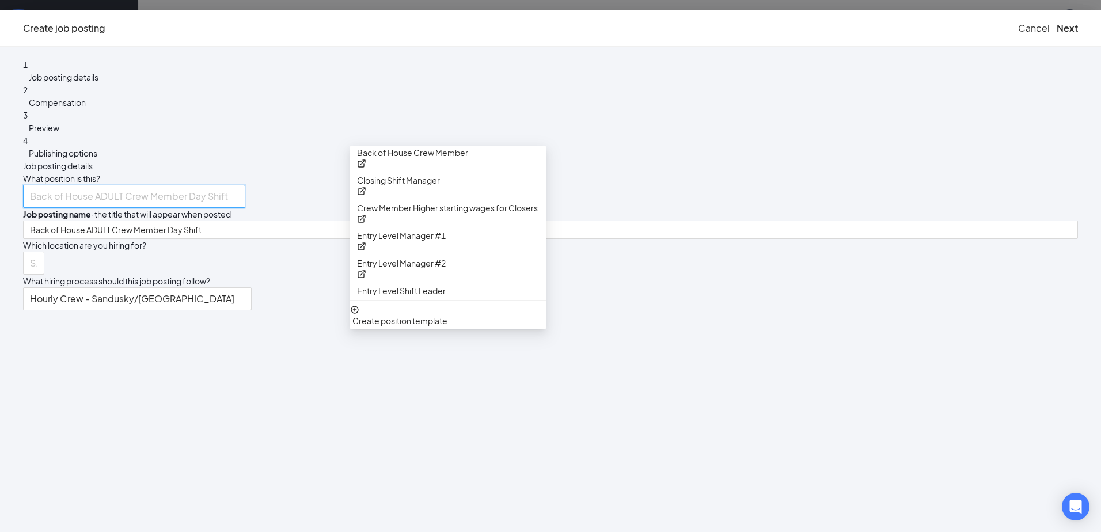
click at [423, 367] on p "General Manager" at bounding box center [390, 373] width 66 height 13
type input "General Manager"
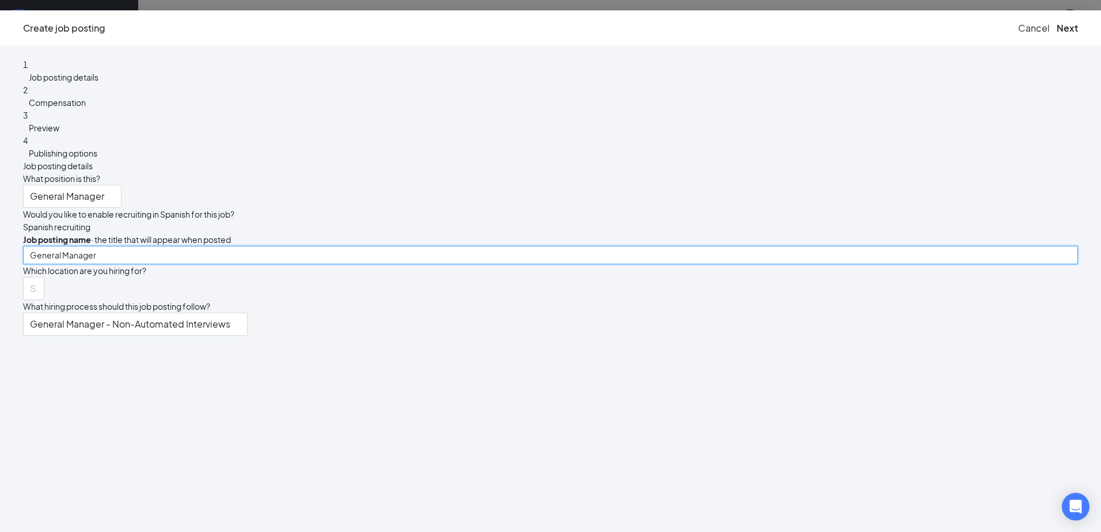
click at [476, 246] on input "General Manager" at bounding box center [550, 255] width 1055 height 18
click at [30, 287] on div at bounding box center [28, 288] width 4 height 18
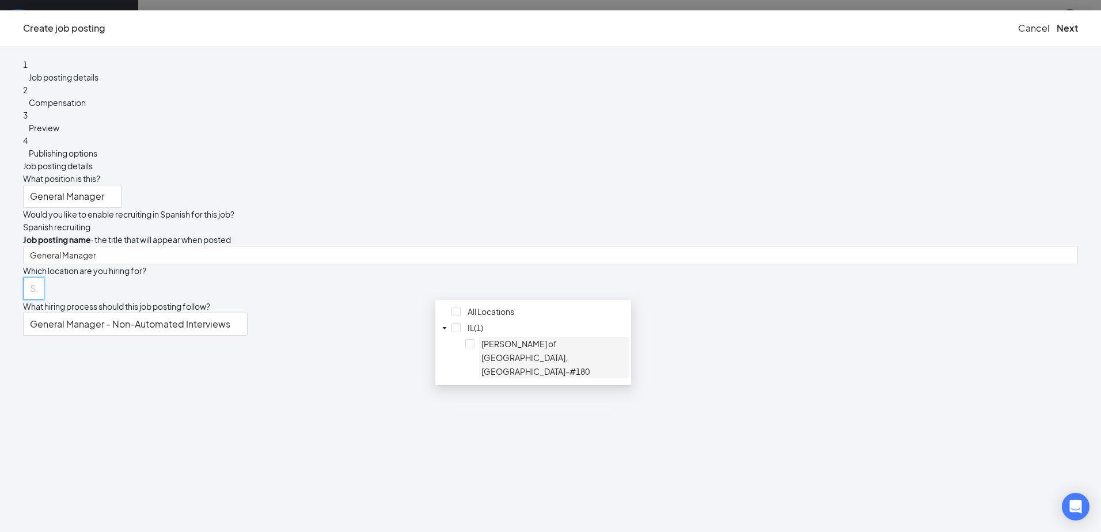
click at [481, 337] on div at bounding box center [553, 337] width 145 height 0
click at [732, 305] on div "What position is this? General Manager 48996 48999 265429 Adult Back of House C…" at bounding box center [550, 253] width 1055 height 163
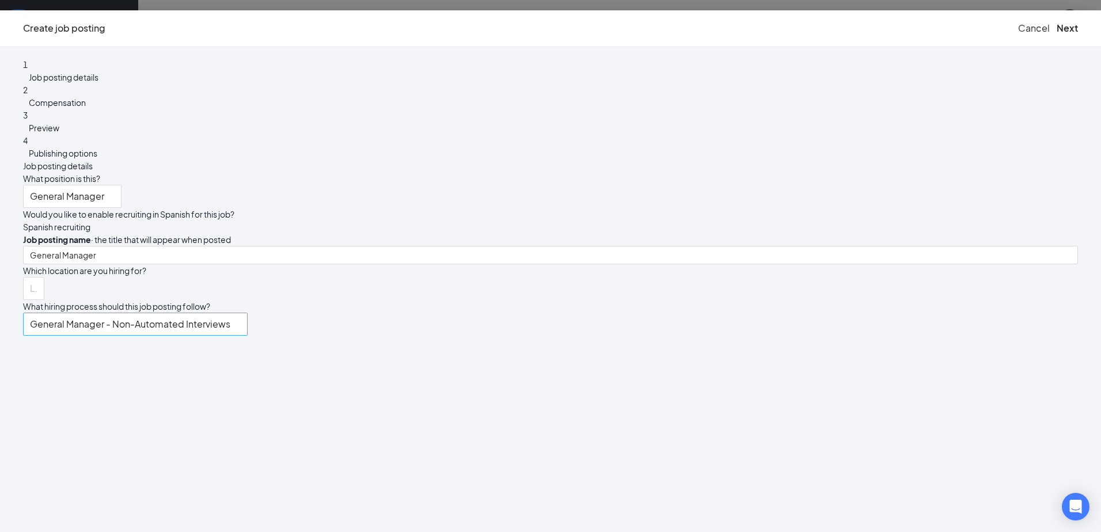
click at [241, 335] on span "General Manager - Non-Automated Interviews" at bounding box center [135, 324] width 211 height 22
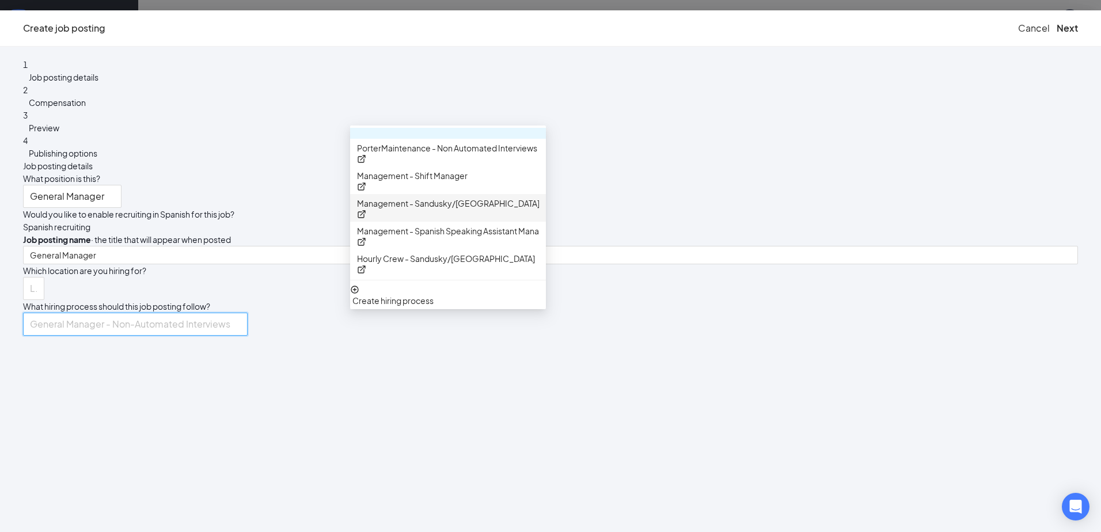
scroll to position [260, 0]
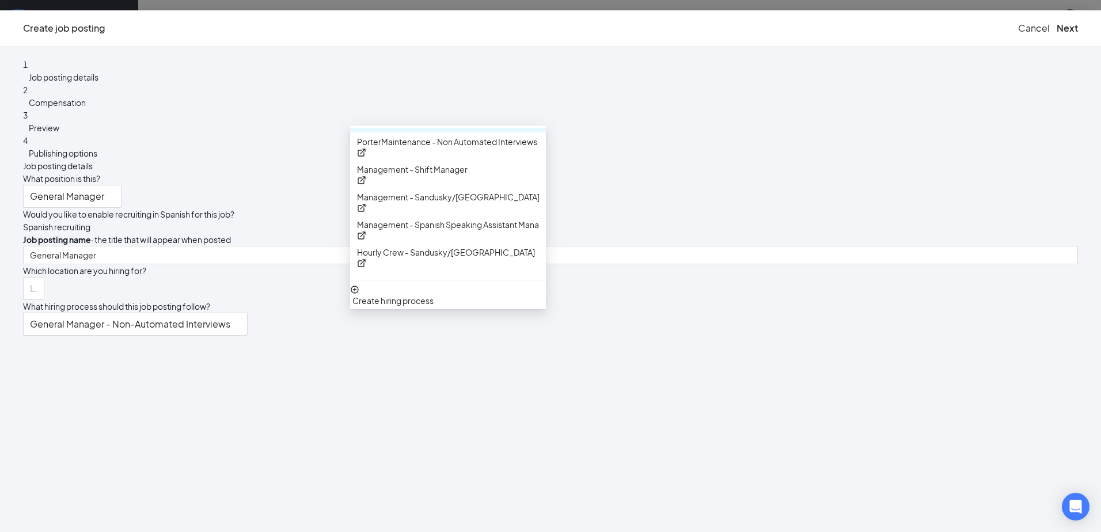
drag, startPoint x: 828, startPoint y: 243, endPoint x: 734, endPoint y: 276, distance: 99.4
click at [821, 246] on div "General Manager" at bounding box center [550, 255] width 1055 height 18
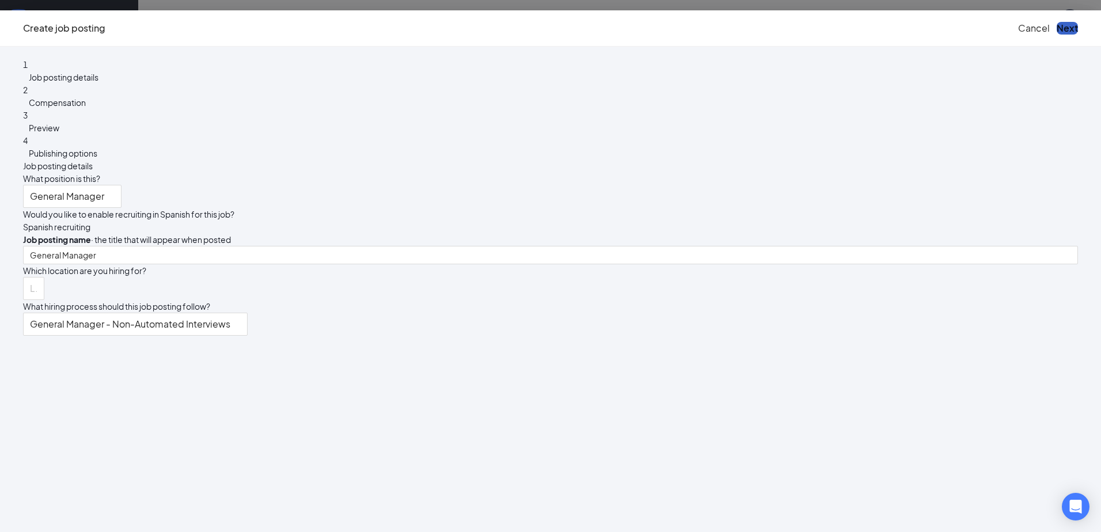
click at [1056, 35] on button "Next" at bounding box center [1066, 28] width 21 height 13
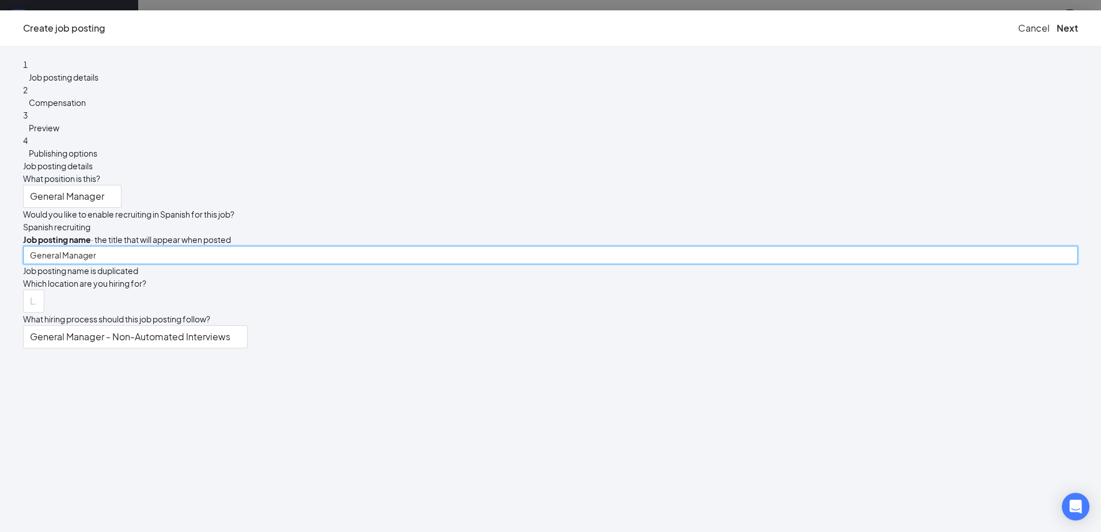
click at [550, 246] on input "General Manager" at bounding box center [550, 255] width 1055 height 18
click at [447, 246] on input "General Manager" at bounding box center [550, 255] width 1055 height 18
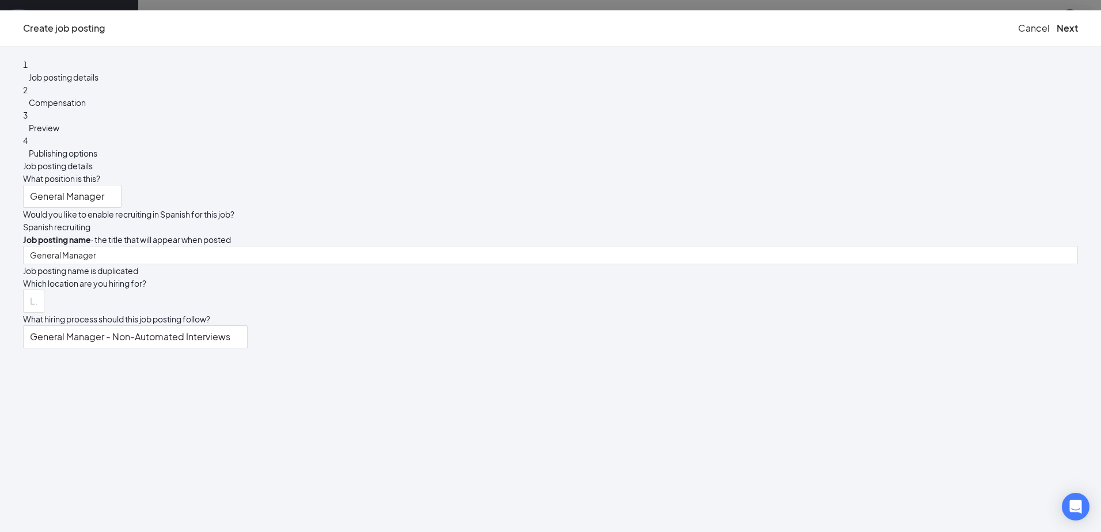
click at [146, 284] on span "Which location are you hiring for?" at bounding box center [84, 283] width 123 height 10
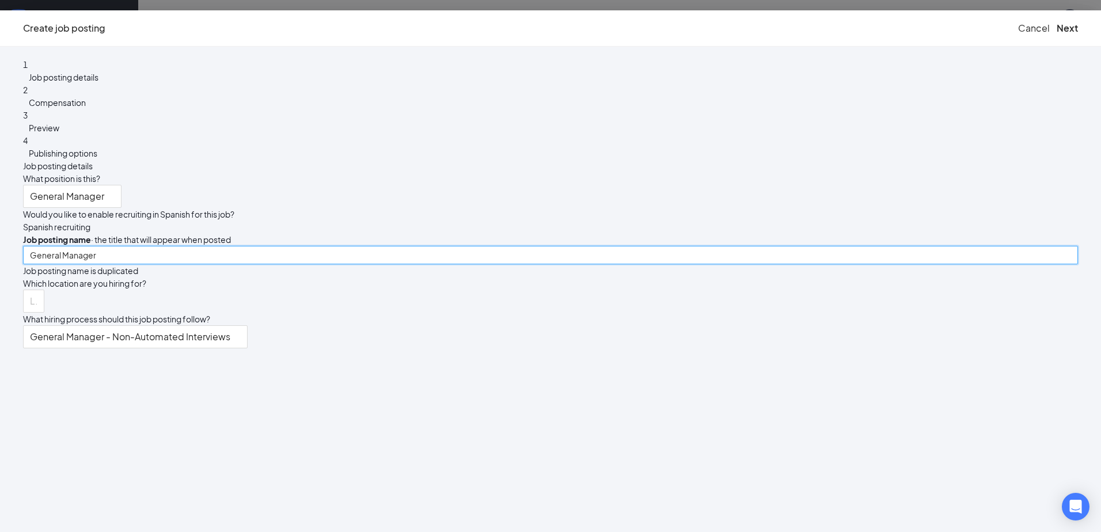
click at [556, 246] on input "General Manager" at bounding box center [550, 255] width 1055 height 18
drag, startPoint x: 543, startPoint y: 238, endPoint x: 478, endPoint y: 238, distance: 64.5
click at [478, 246] on input "General Manager" at bounding box center [550, 255] width 1055 height 18
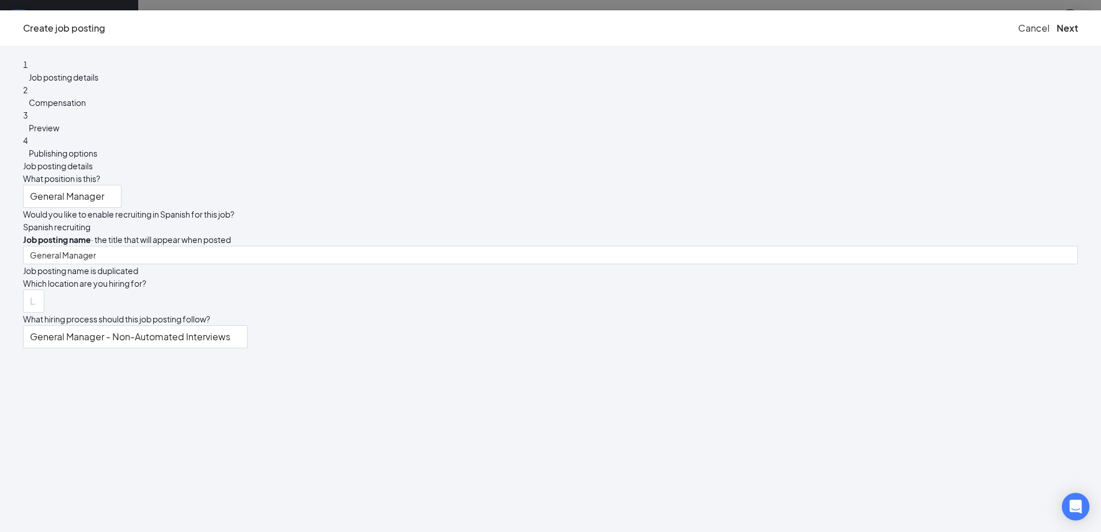
click at [737, 246] on div "General Manager" at bounding box center [550, 255] width 1055 height 18
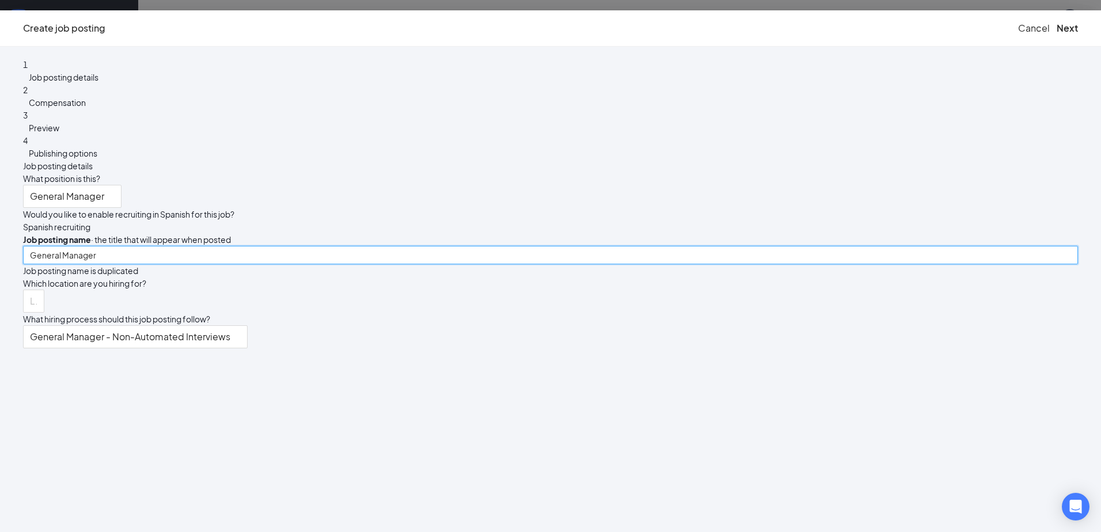
click at [610, 246] on input "General Manager" at bounding box center [550, 255] width 1055 height 18
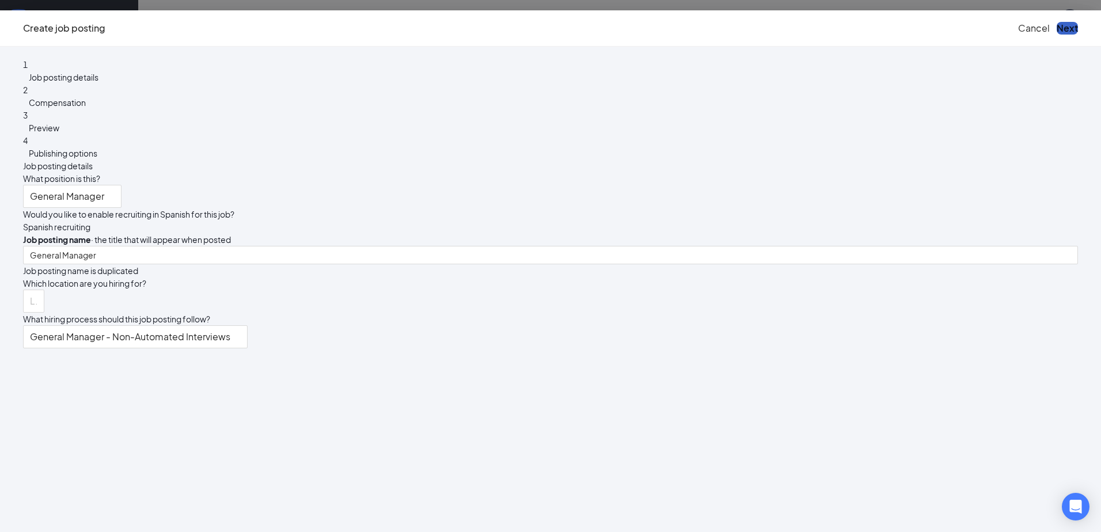
click at [1056, 35] on button "Next" at bounding box center [1066, 28] width 21 height 13
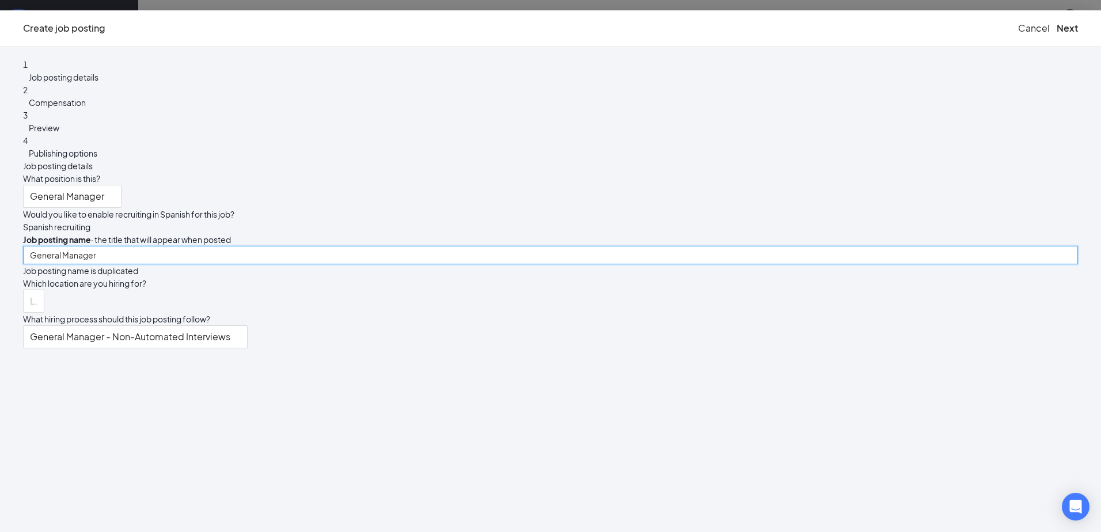
click at [565, 246] on input "General Manager" at bounding box center [550, 255] width 1055 height 18
drag, startPoint x: 565, startPoint y: 240, endPoint x: 396, endPoint y: 253, distance: 169.7
click at [396, 253] on div "1 Job posting details 2 Compensation 3 Preview 4 Publishing options Job posting…" at bounding box center [550, 203] width 1055 height 290
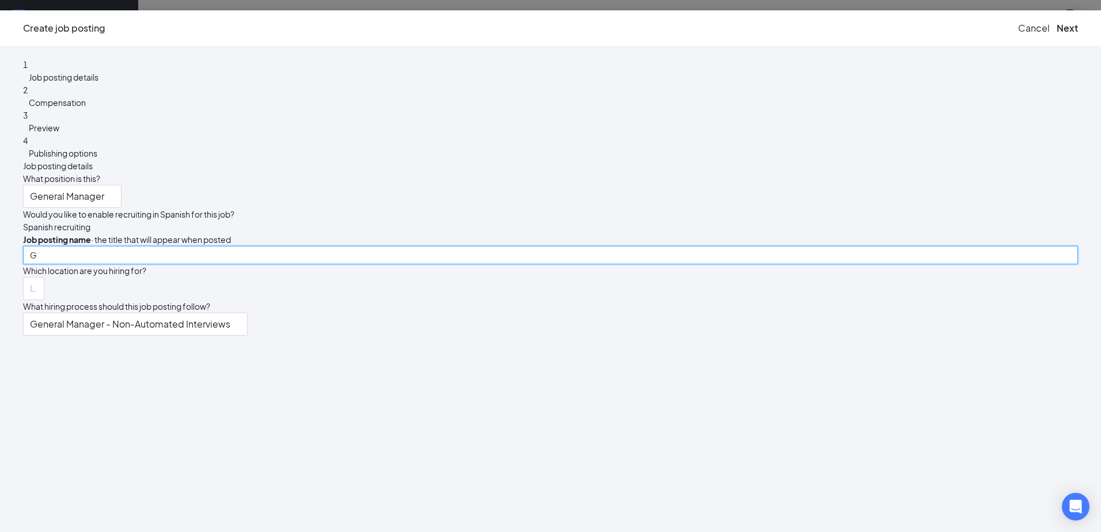
type input "G"
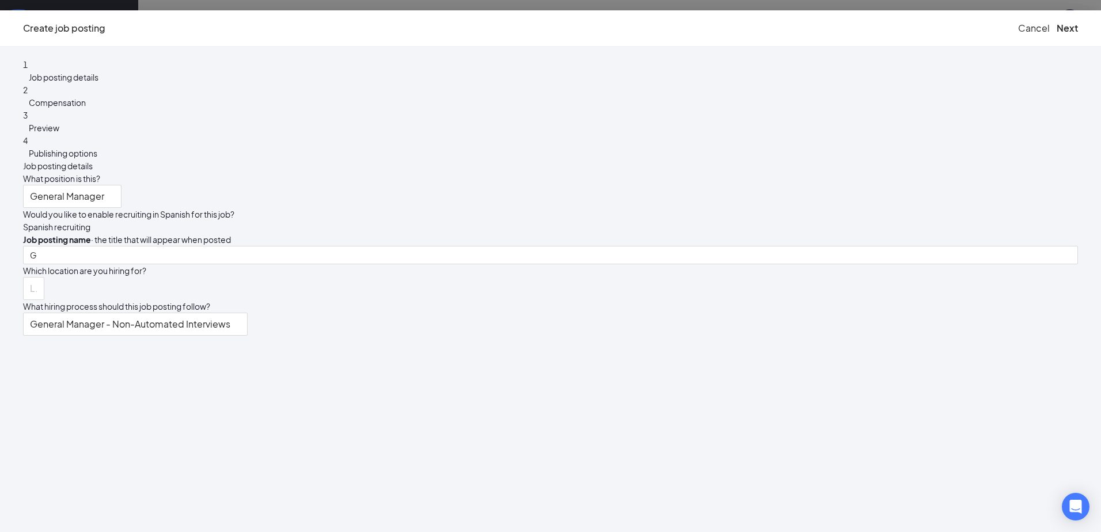
click at [1018, 29] on span "Cancel" at bounding box center [1034, 28] width 32 height 12
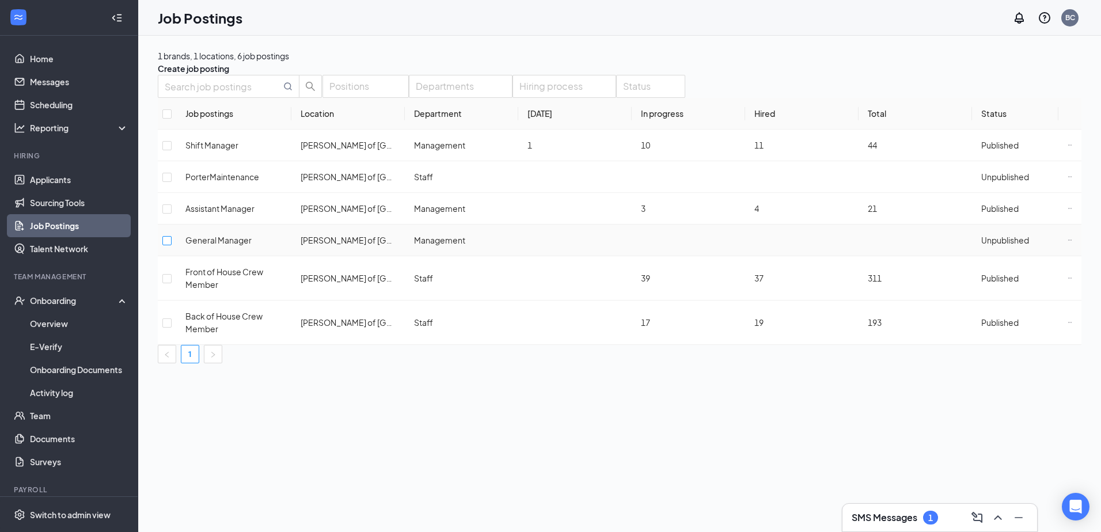
click at [172, 245] on input "checkbox" at bounding box center [166, 240] width 9 height 9
checkbox input "true"
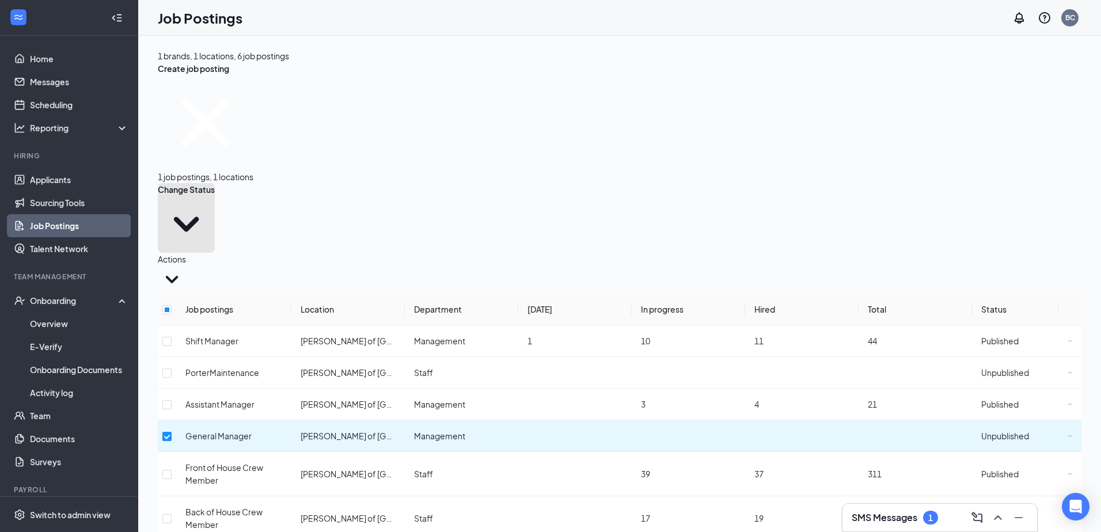
click at [215, 196] on icon "SmallChevronDown" at bounding box center [186, 224] width 57 height 57
click at [349, 146] on div "Publish" at bounding box center [340, 139] width 93 height 13
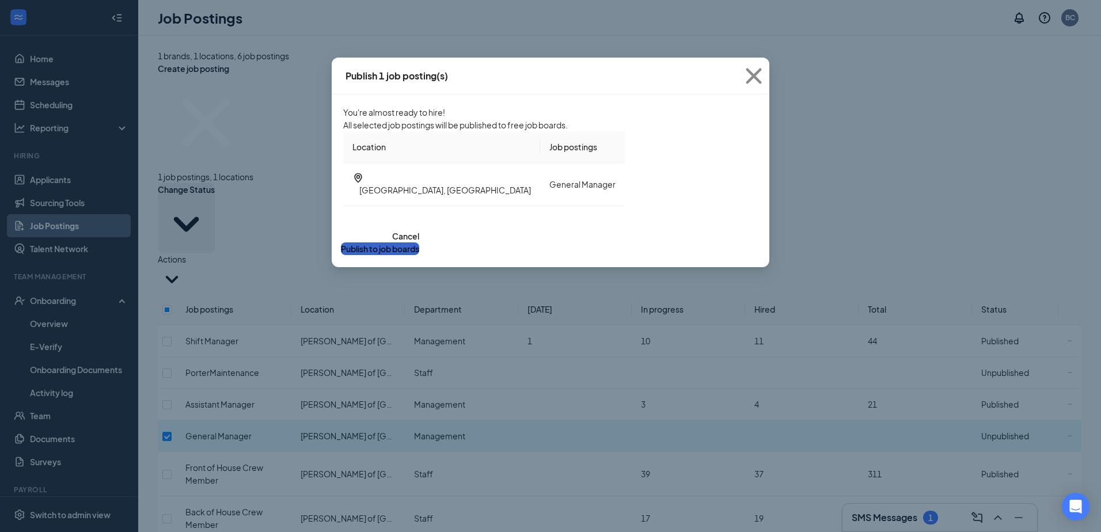
click at [419, 255] on button "Publish to job boards" at bounding box center [380, 248] width 78 height 13
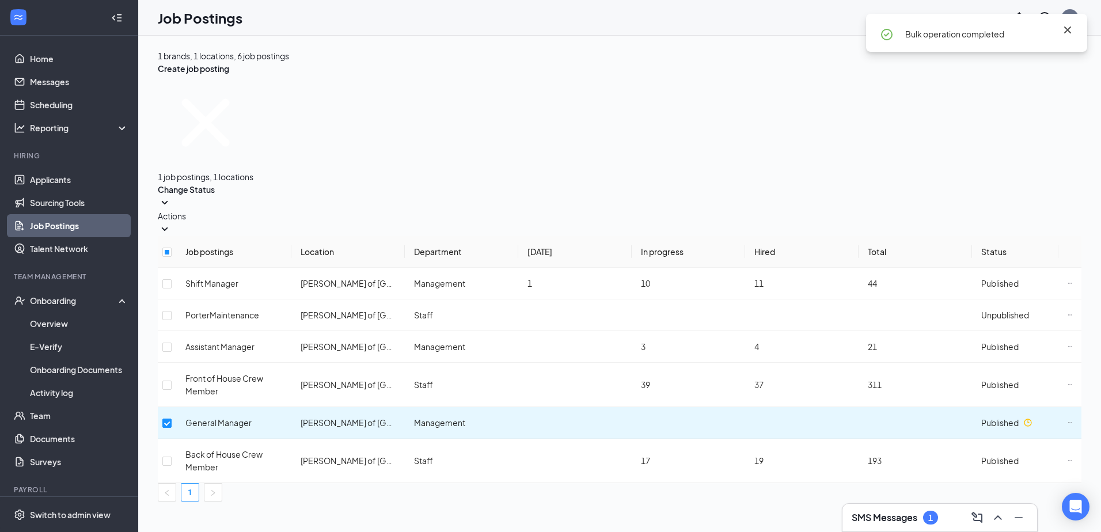
click at [1066, 28] on icon "Cross" at bounding box center [1067, 29] width 7 height 7
click at [172, 311] on input "checkbox" at bounding box center [166, 315] width 9 height 9
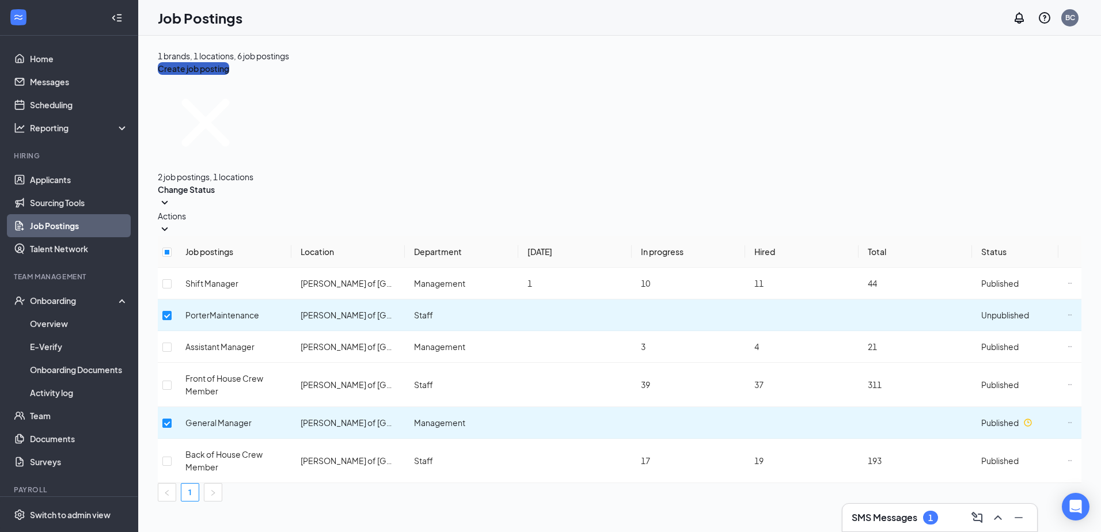
click at [229, 62] on button "Create job posting" at bounding box center [193, 68] width 71 height 13
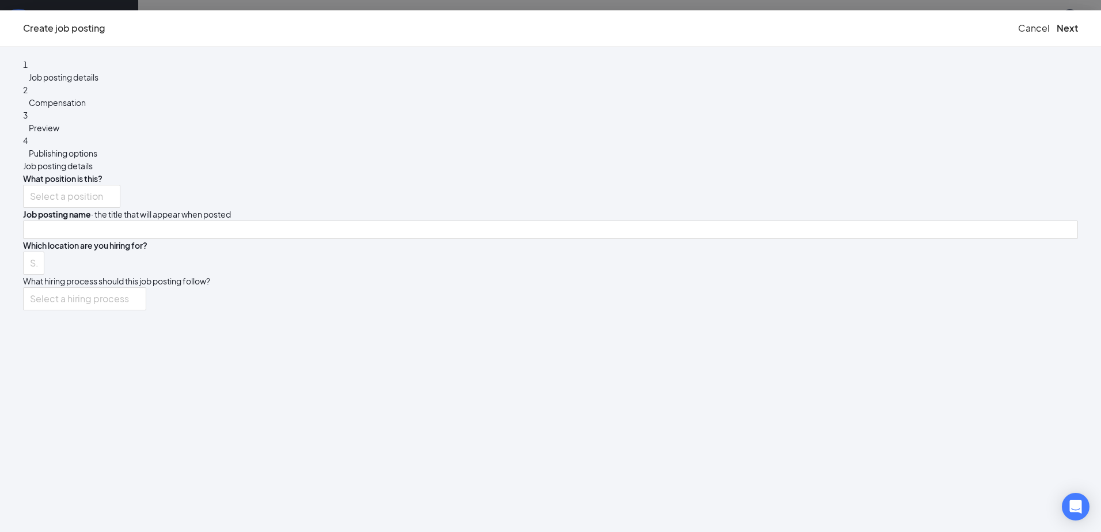
click at [1018, 34] on span "Cancel" at bounding box center [1034, 28] width 32 height 12
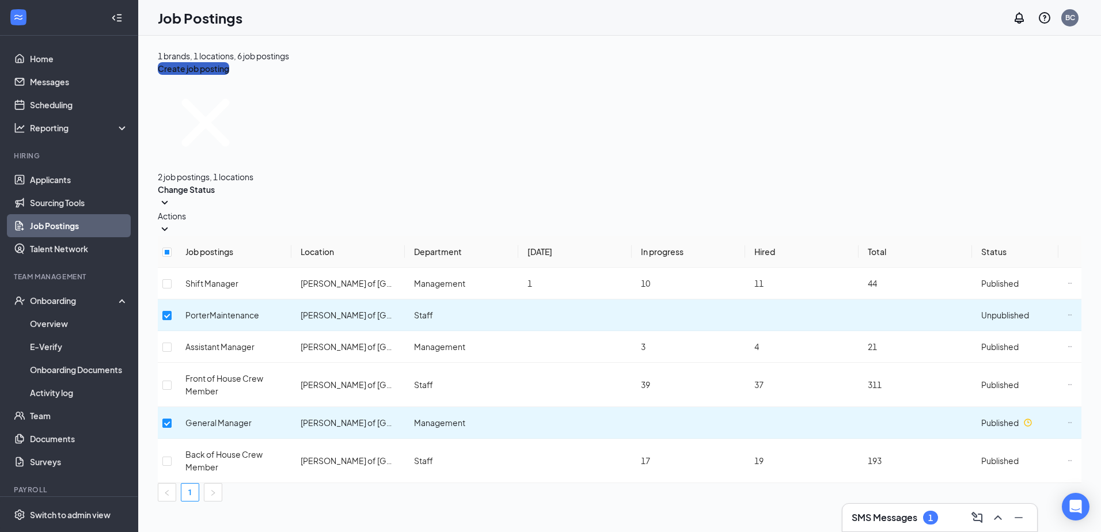
click at [229, 62] on button "Create job posting" at bounding box center [193, 68] width 71 height 13
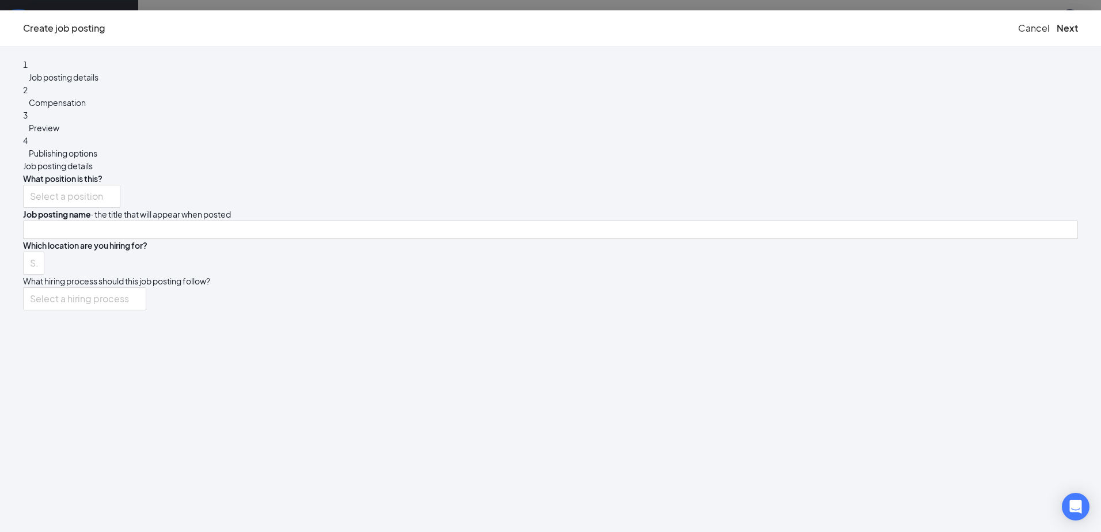
click at [1018, 34] on span "Cancel" at bounding box center [1034, 28] width 32 height 12
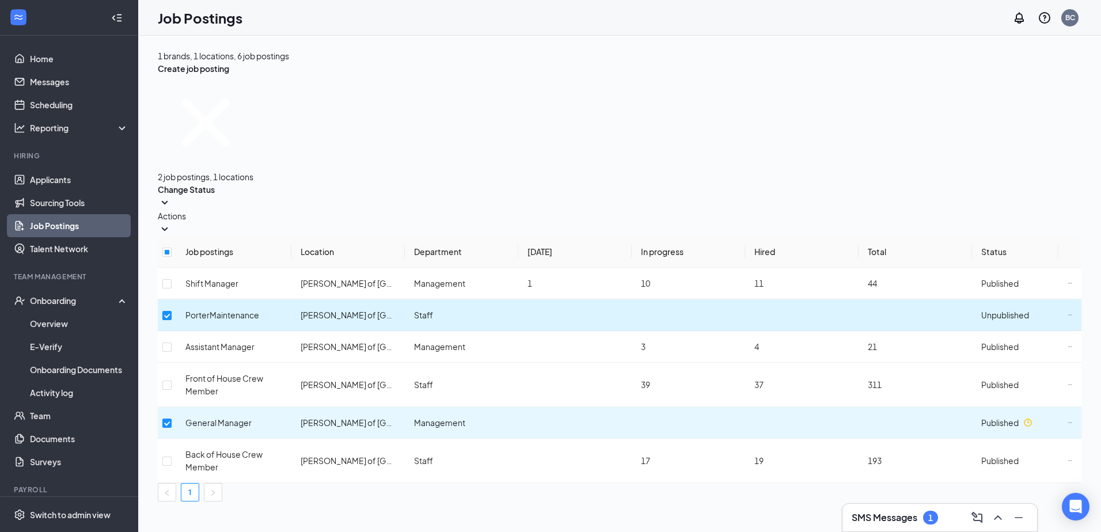
click at [176, 299] on td at bounding box center [167, 315] width 18 height 32
click at [172, 311] on input "checkbox" at bounding box center [166, 315] width 9 height 9
checkbox input "false"
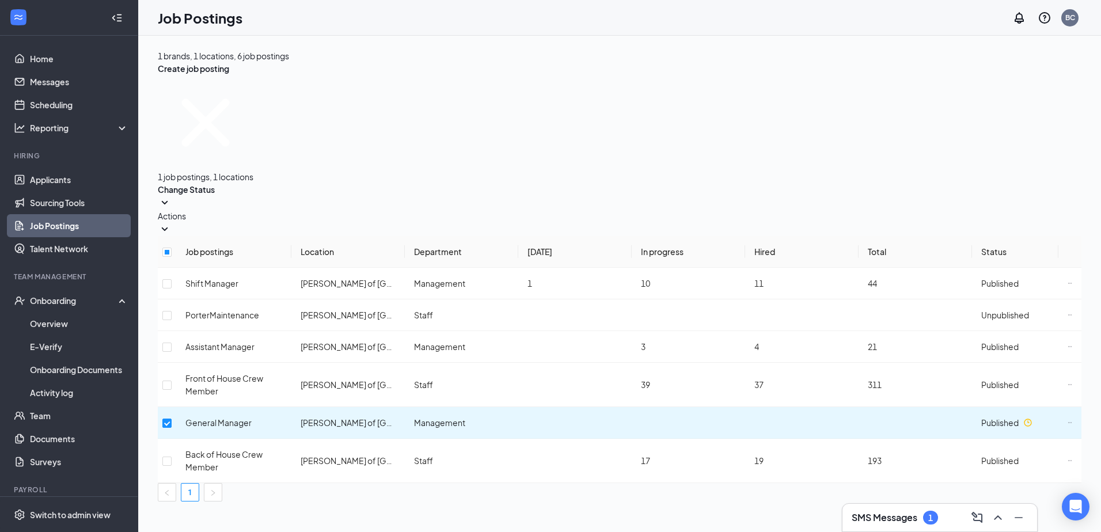
click at [740, 442] on div "1 brands, 1 locations, 6 job postings Create job posting 1 job postings, 1 loca…" at bounding box center [619, 284] width 962 height 496
click at [43, 188] on link "Applicants" at bounding box center [79, 179] width 98 height 23
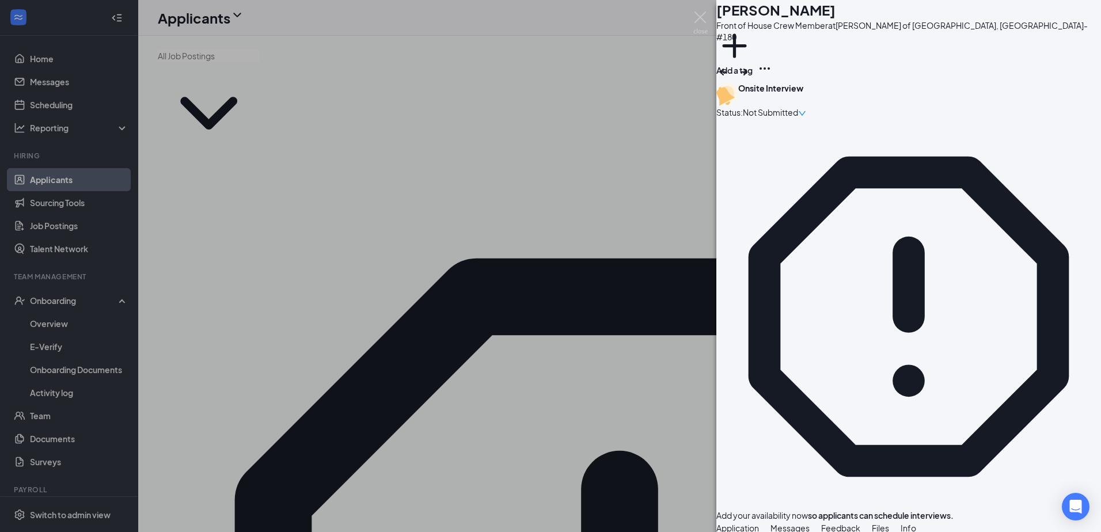
click at [692, 17] on div "MM Miguel Moreno Front of House Crew Member at Culver's of Woodstock, IL-#180 A…" at bounding box center [550, 266] width 1101 height 532
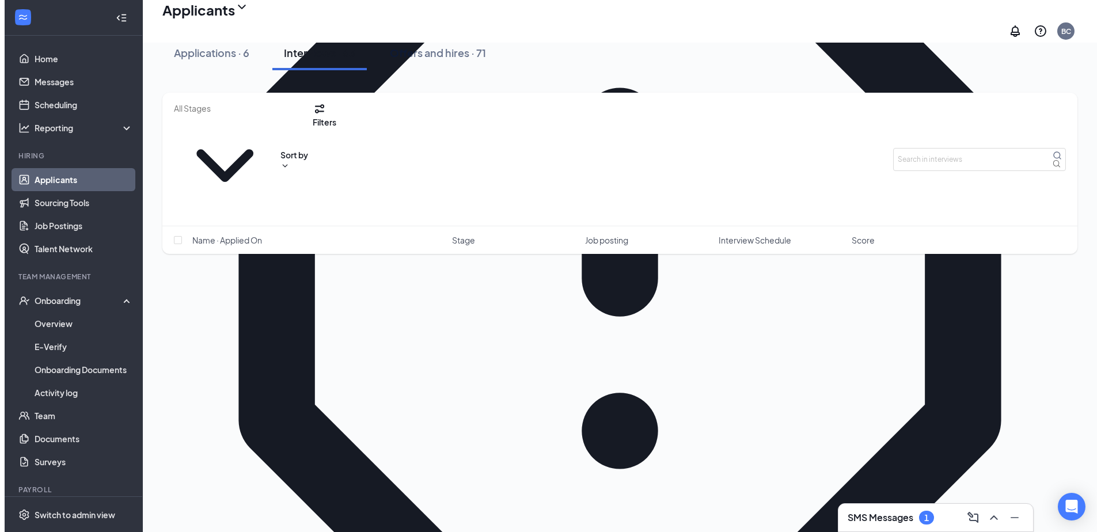
scroll to position [230, 0]
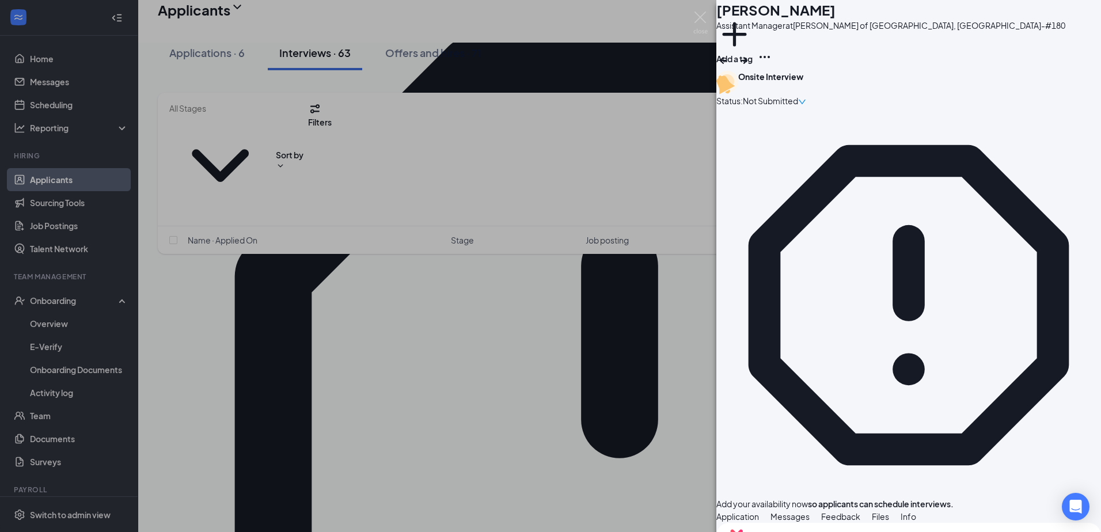
scroll to position [461, 0]
drag, startPoint x: 745, startPoint y: 312, endPoint x: 880, endPoint y: 314, distance: 134.7
drag, startPoint x: 880, startPoint y: 314, endPoint x: 847, endPoint y: 408, distance: 98.9
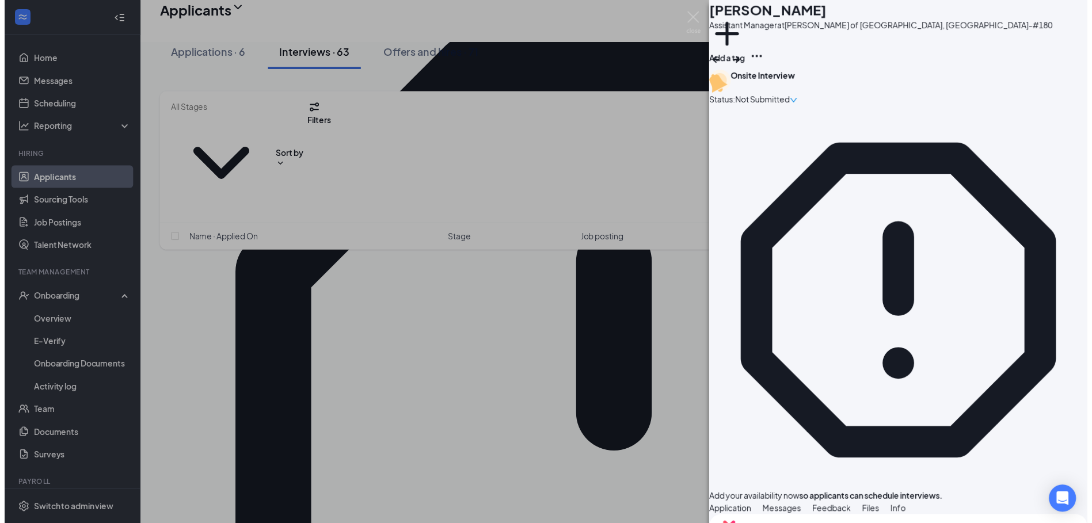
scroll to position [631, 0]
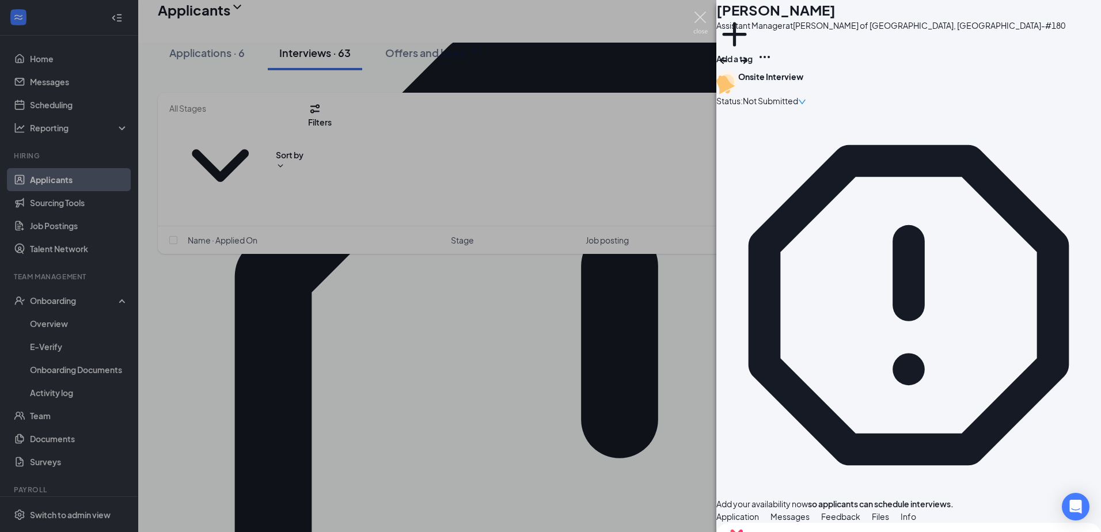
click at [701, 28] on img at bounding box center [700, 23] width 14 height 22
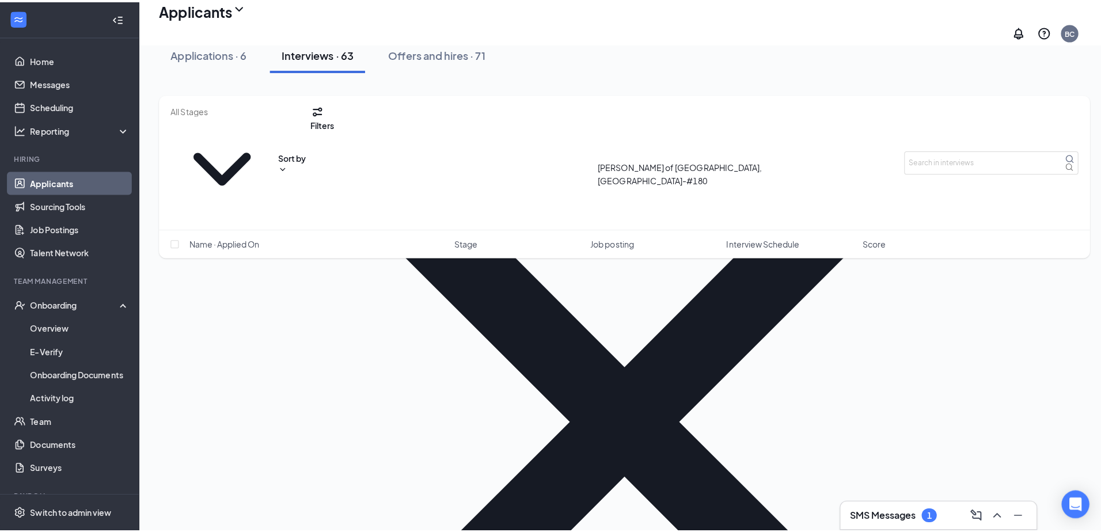
scroll to position [1439, 0]
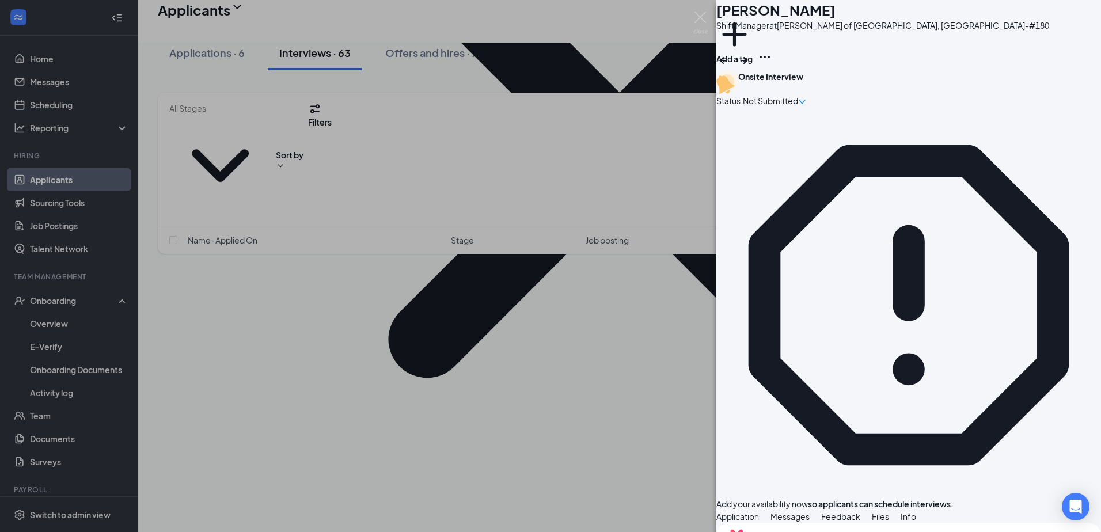
scroll to position [518, 0]
drag, startPoint x: 776, startPoint y: 326, endPoint x: 1006, endPoint y: 338, distance: 230.0
drag, startPoint x: 1006, startPoint y: 338, endPoint x: 979, endPoint y: 361, distance: 35.5
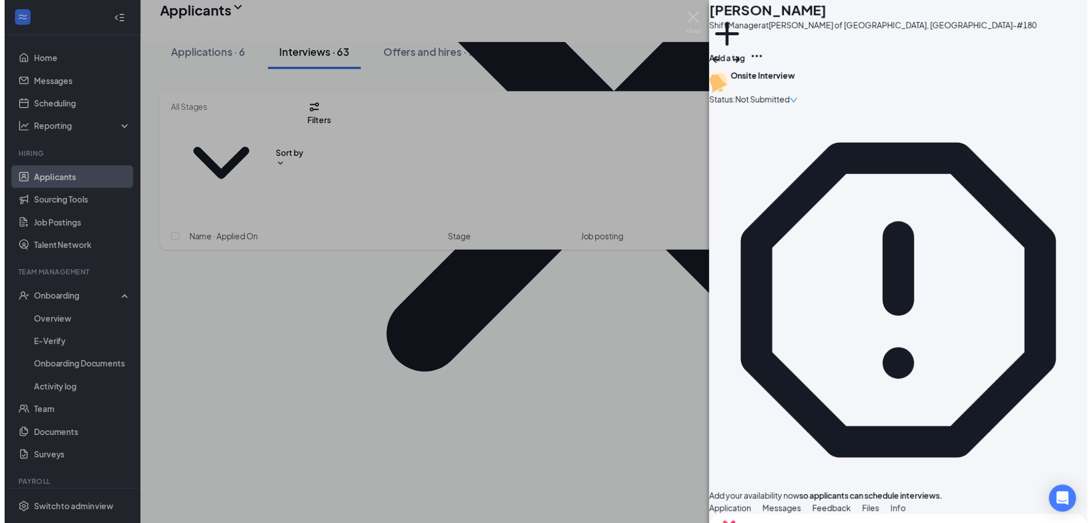
scroll to position [717, 0]
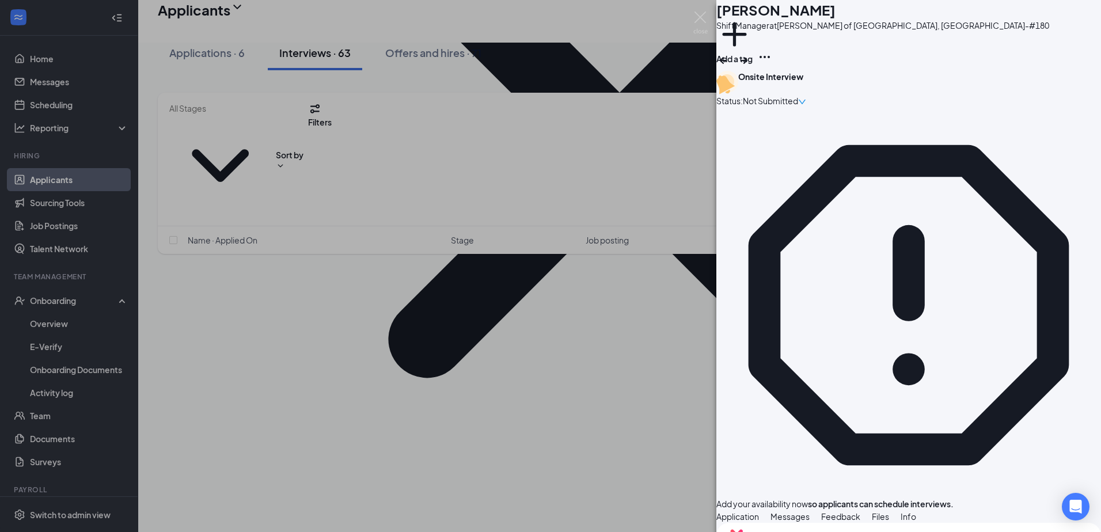
drag, startPoint x: 690, startPoint y: 5, endPoint x: 692, endPoint y: 16, distance: 10.8
click at [690, 10] on div "AM Alexander Mathe Shift Manager at Culver's of Woodstock, IL-#180 Add a tag On…" at bounding box center [550, 266] width 1101 height 532
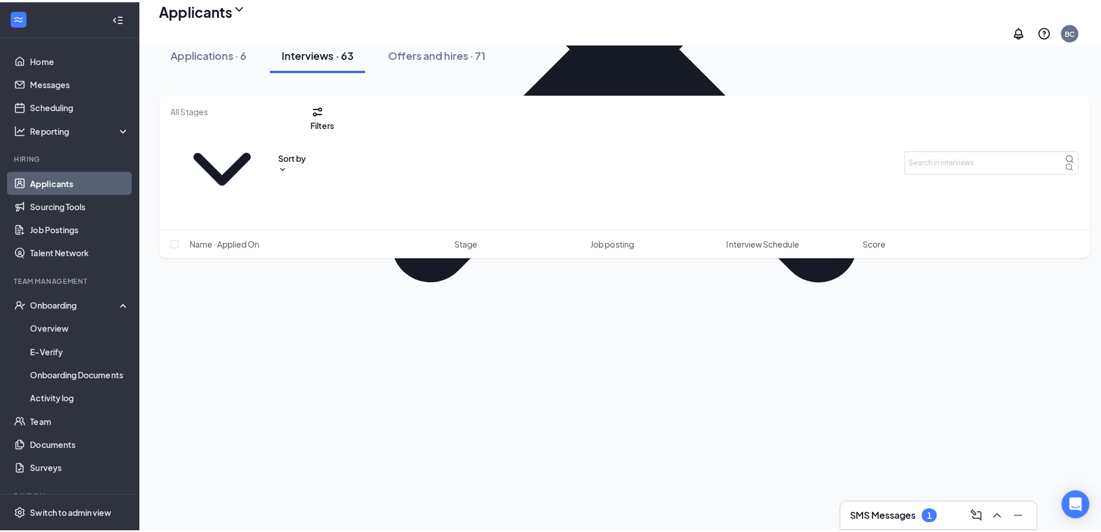
scroll to position [1842, 0]
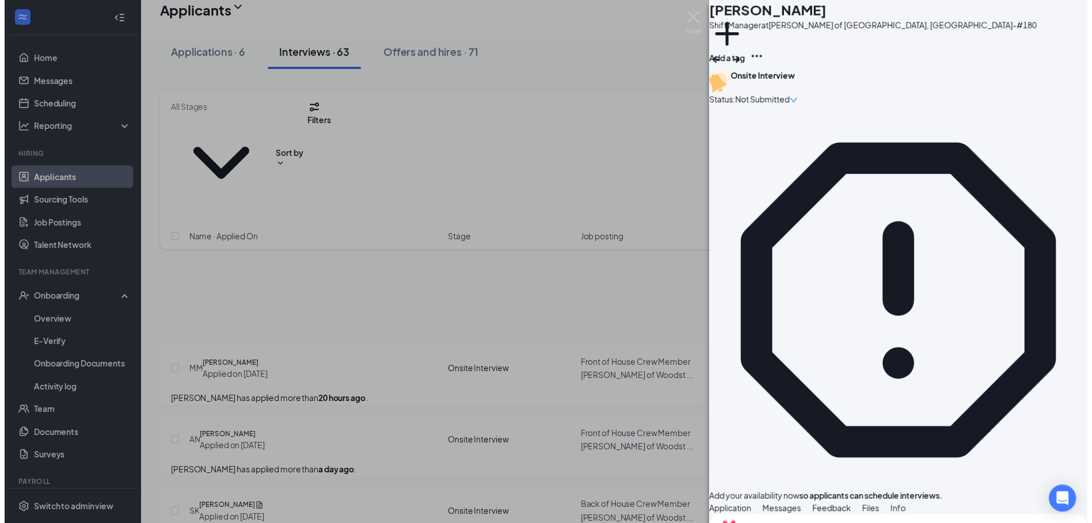
scroll to position [518, 0]
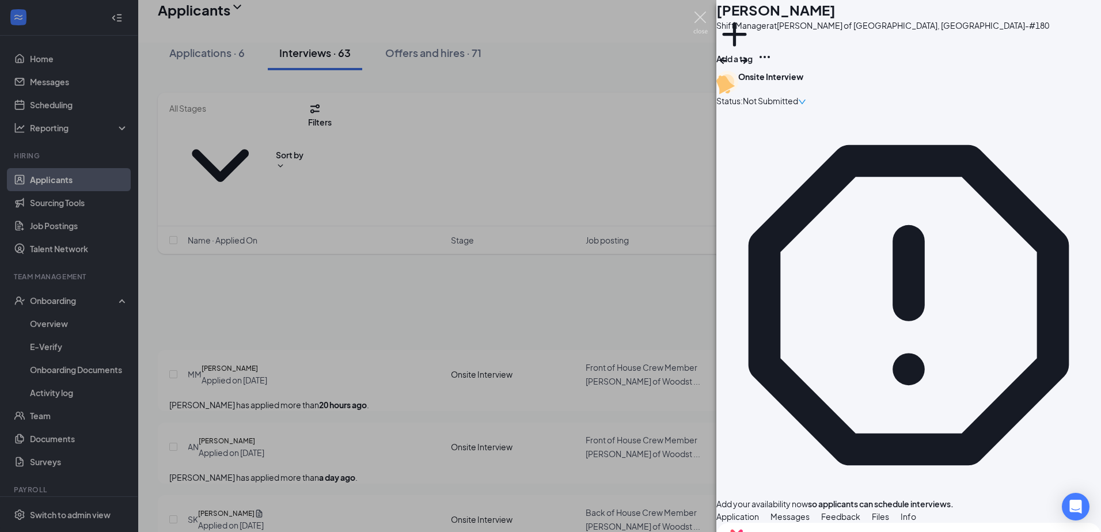
click at [699, 17] on img at bounding box center [700, 23] width 14 height 22
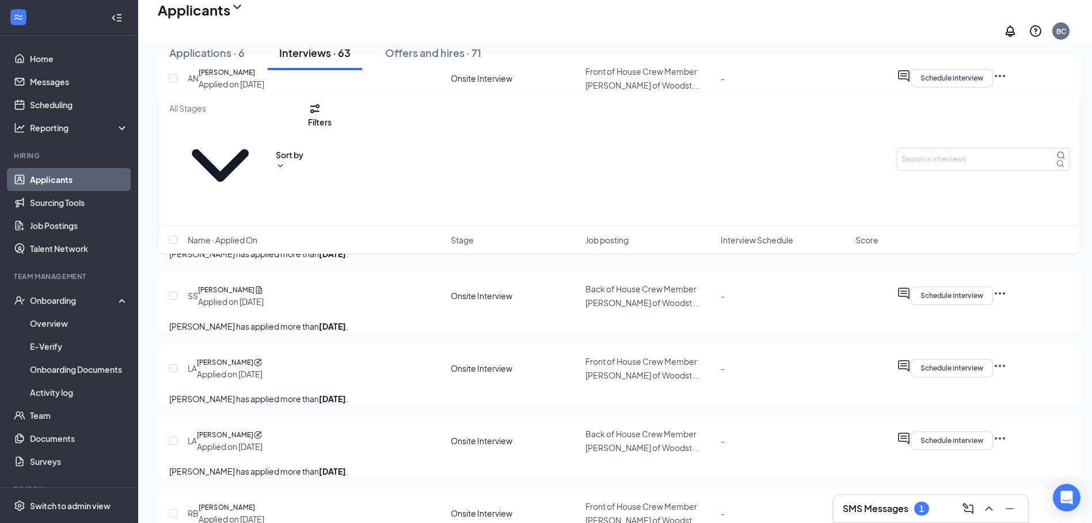
scroll to position [2245, 0]
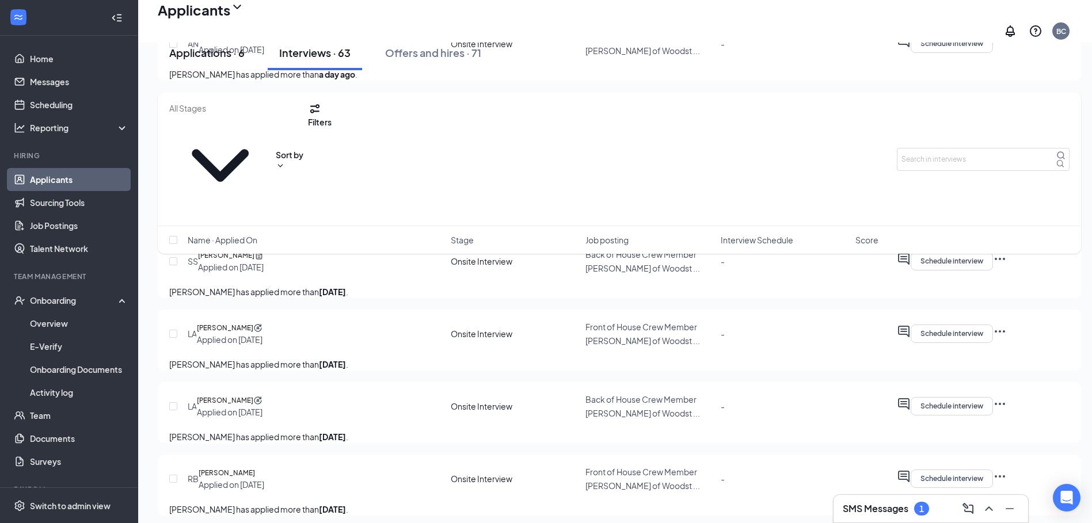
drag, startPoint x: 222, startPoint y: 70, endPoint x: 228, endPoint y: 67, distance: 7.0
click at [221, 60] on div "Applications · 6" at bounding box center [206, 52] width 75 height 14
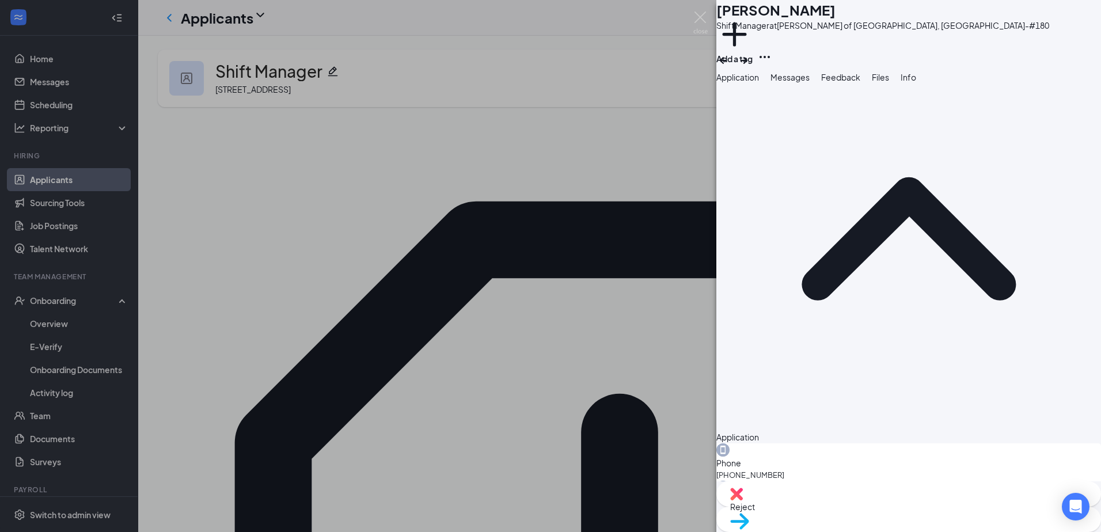
scroll to position [165, 0]
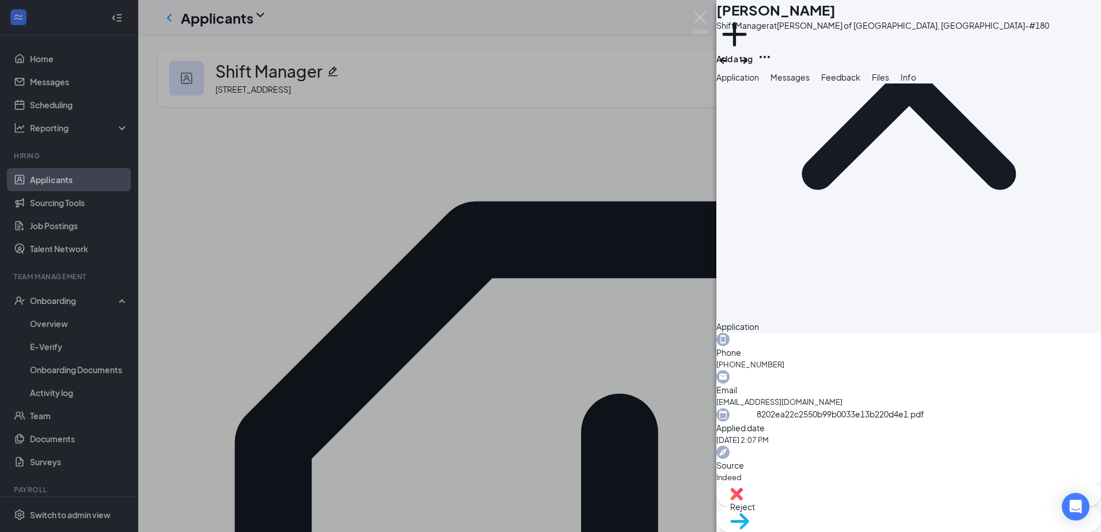
click at [829, 425] on div "8202ea22c2550b99b0033e13b220d4e1.pdf" at bounding box center [840, 416] width 168 height 17
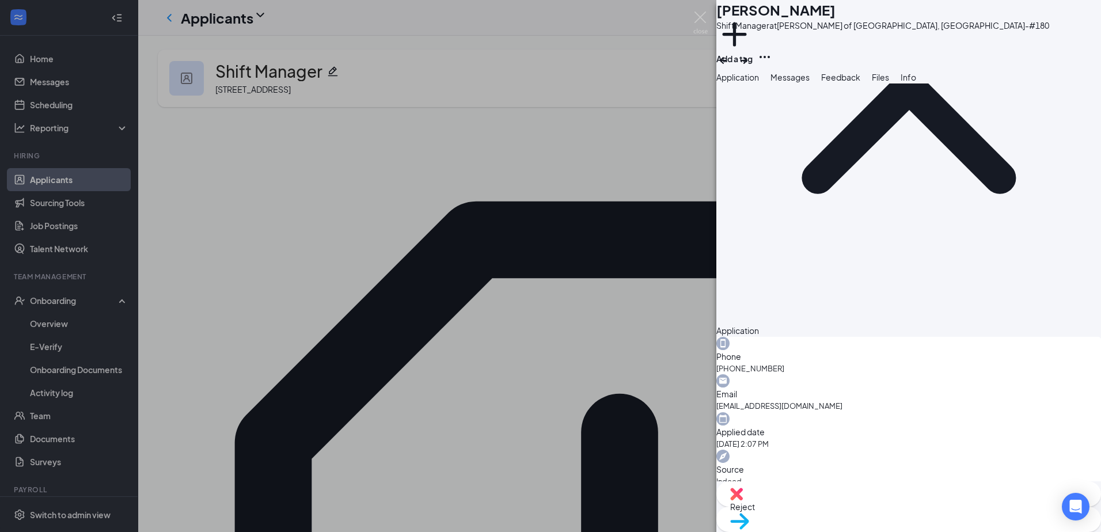
click at [711, 18] on div "JD James Dussault Shift Manager at Culver's of Woodstock, IL-#180 Add a tag App…" at bounding box center [550, 266] width 1101 height 532
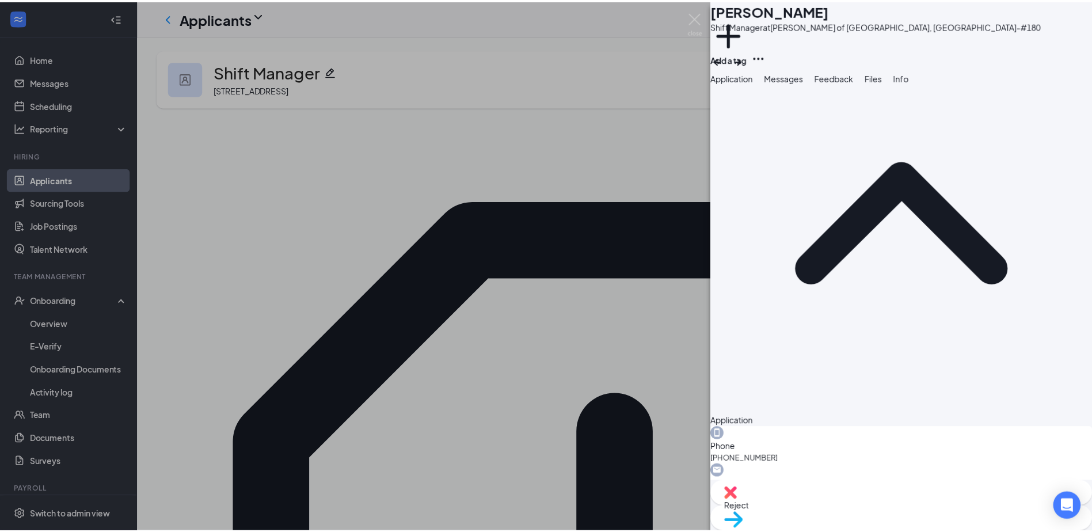
scroll to position [161, 0]
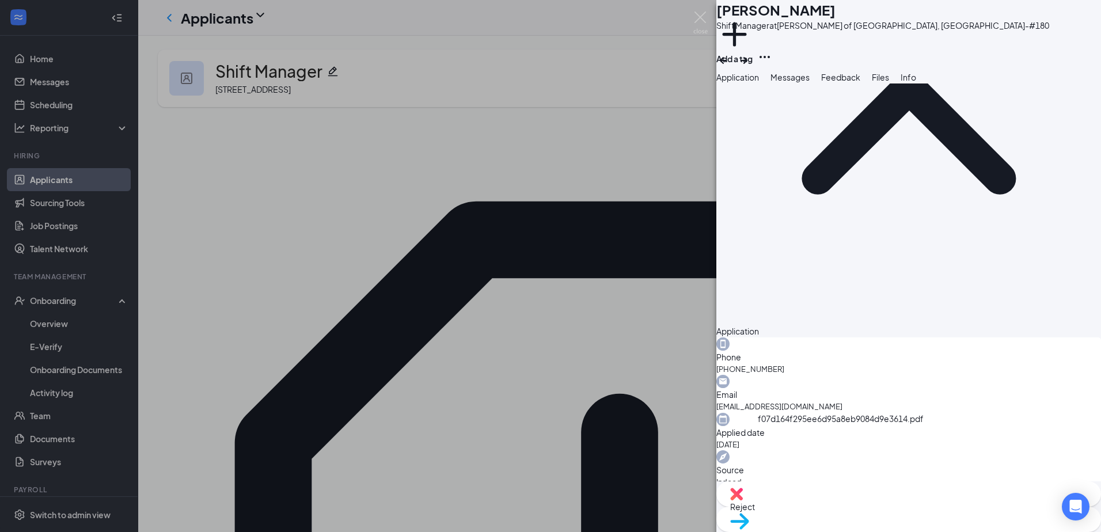
click at [707, 24] on img at bounding box center [700, 23] width 14 height 22
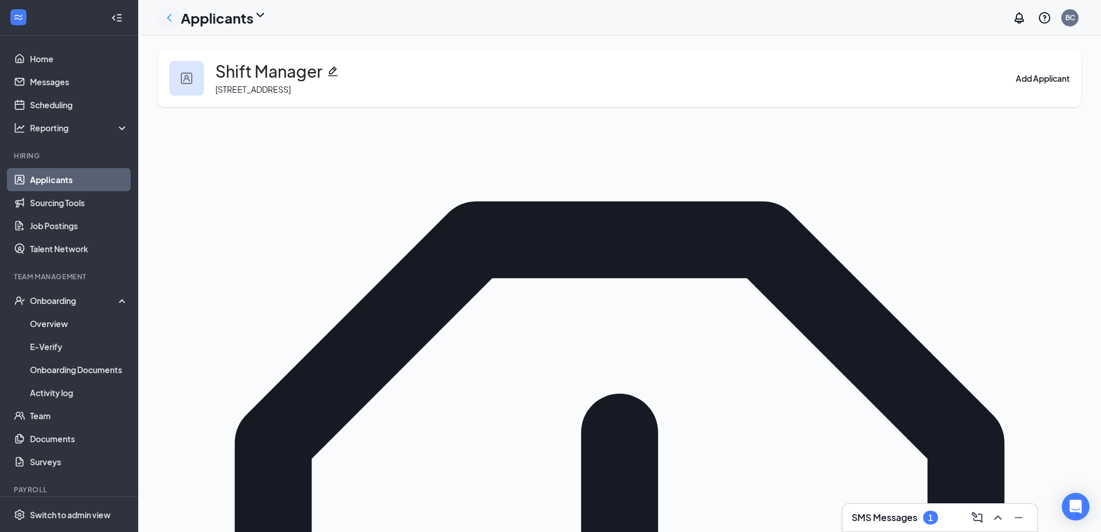
click at [175, 14] on icon "ChevronLeft" at bounding box center [169, 18] width 14 height 14
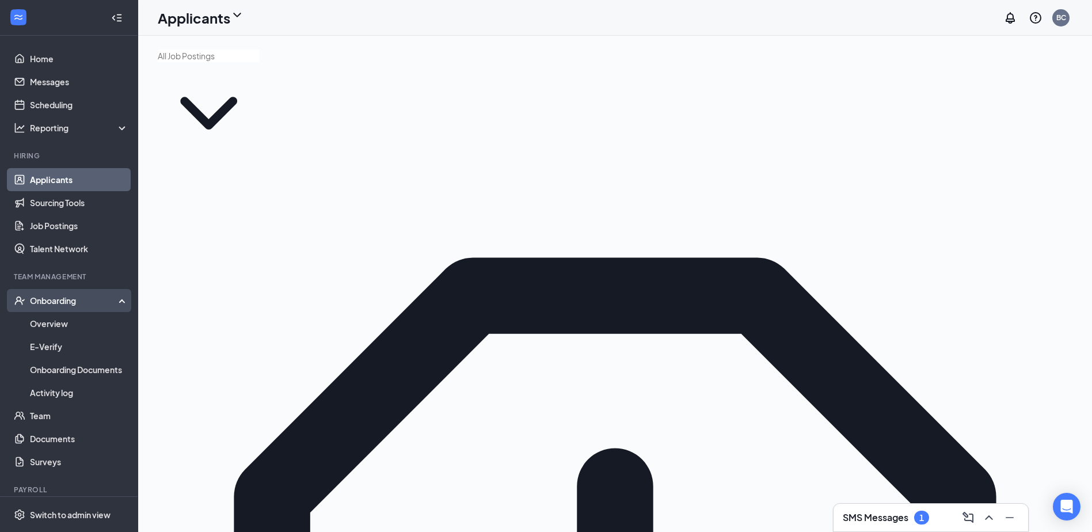
click at [60, 300] on div "Onboarding" at bounding box center [74, 301] width 89 height 12
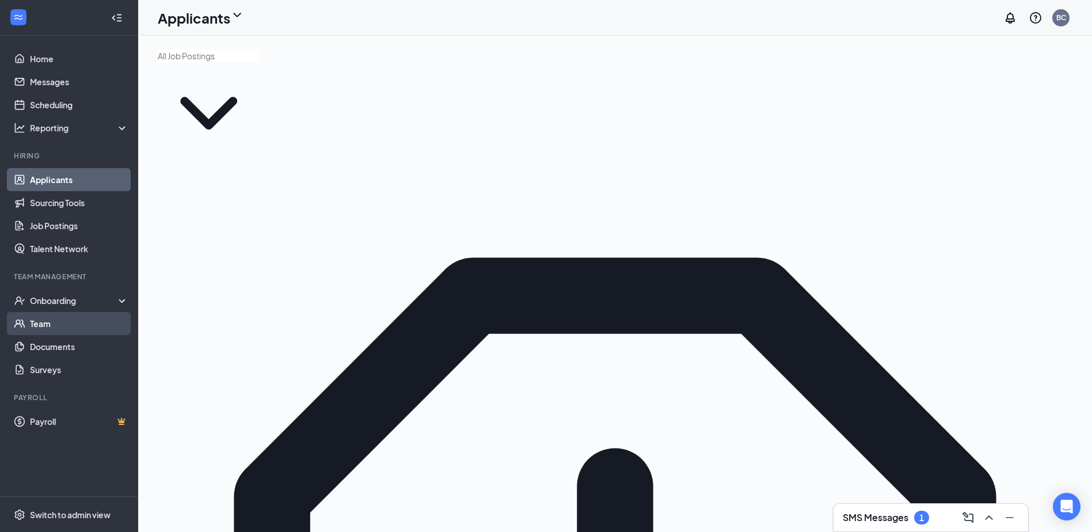
click at [66, 330] on link "Team" at bounding box center [79, 323] width 98 height 23
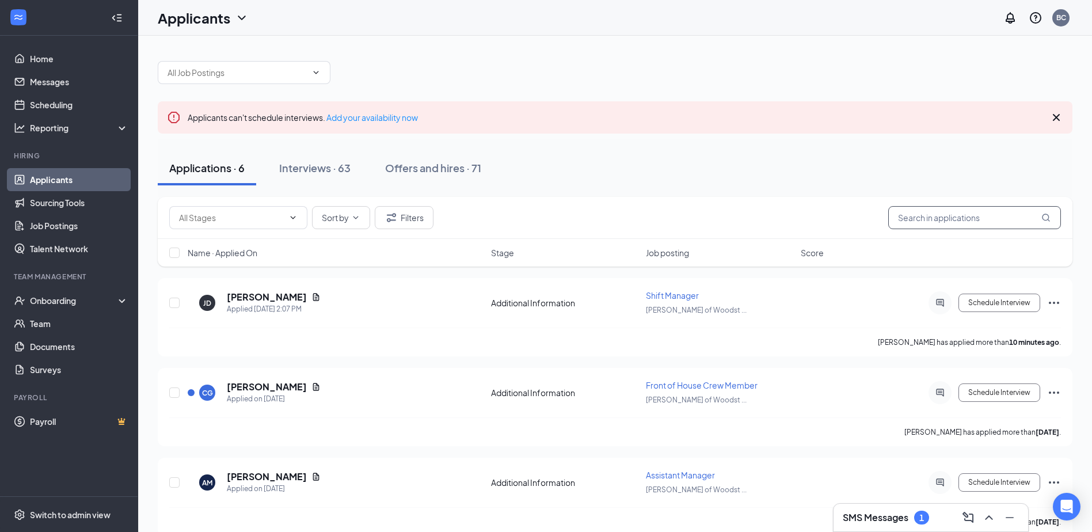
click at [965, 223] on input "text" at bounding box center [974, 217] width 173 height 23
click at [70, 315] on link "Team" at bounding box center [79, 323] width 98 height 23
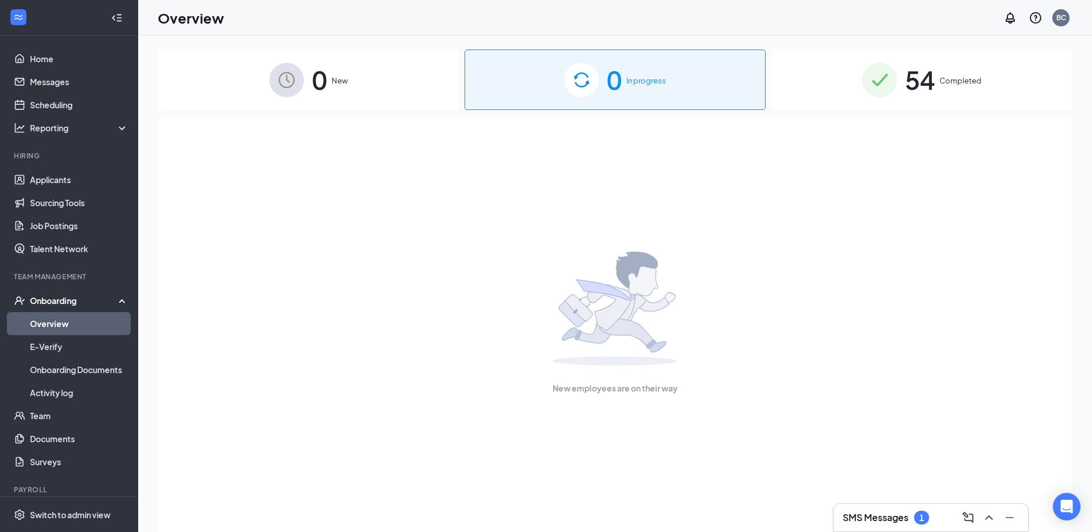
click at [920, 80] on span "54" at bounding box center [920, 80] width 30 height 40
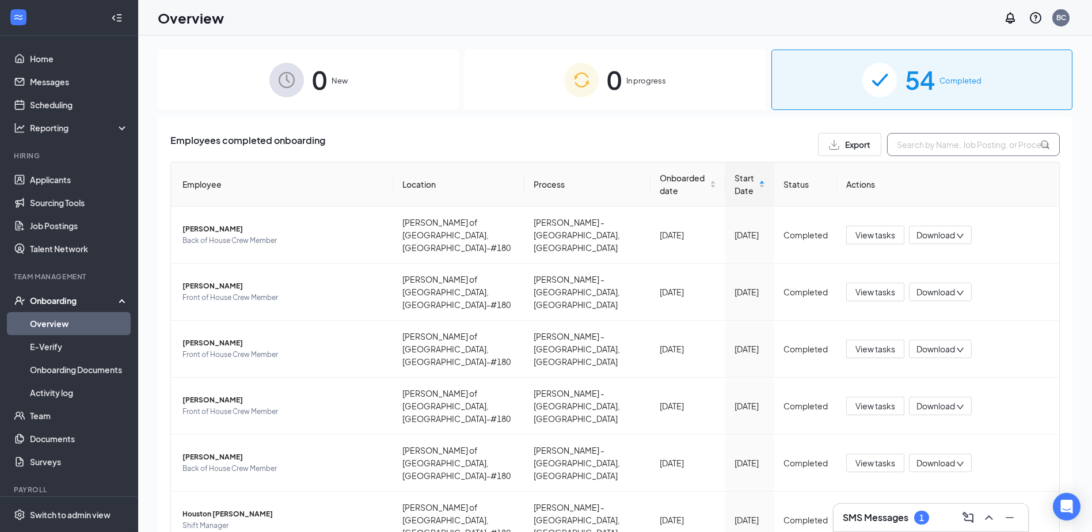
click at [937, 143] on input "text" at bounding box center [973, 144] width 173 height 23
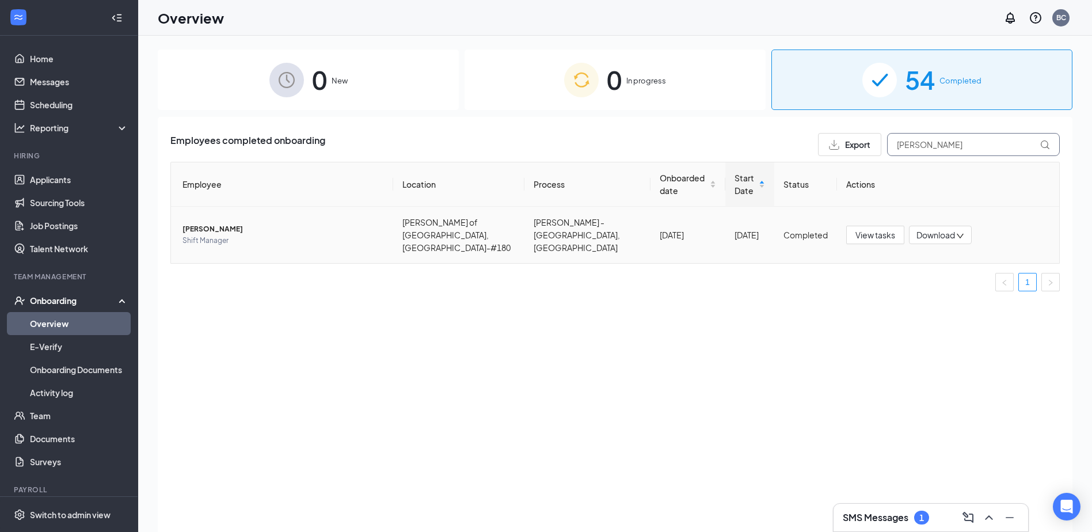
type input "[PERSON_NAME]"
click at [207, 228] on span "[PERSON_NAME]" at bounding box center [282, 229] width 201 height 12
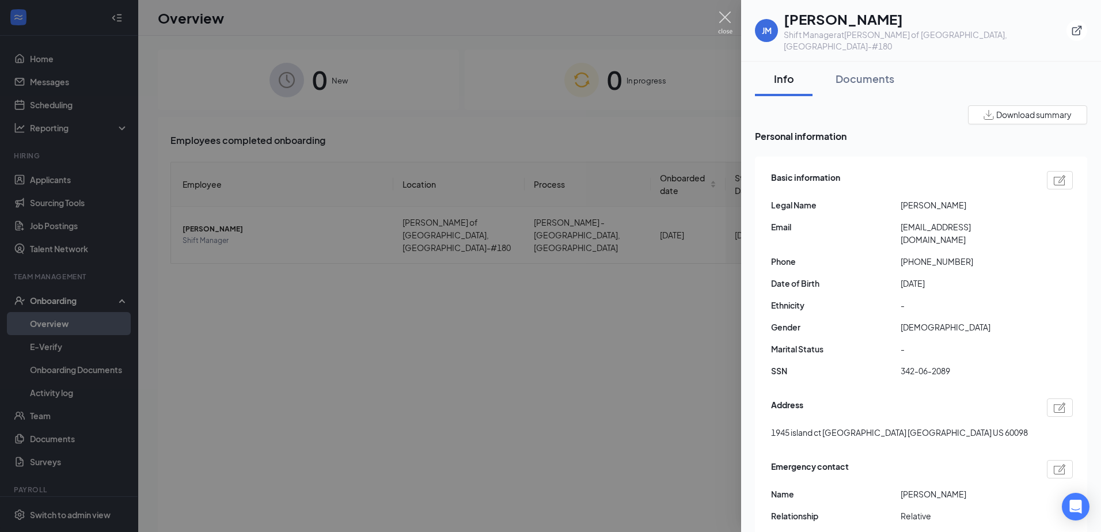
click at [721, 20] on img at bounding box center [725, 23] width 14 height 22
